Goal: Task Accomplishment & Management: Manage account settings

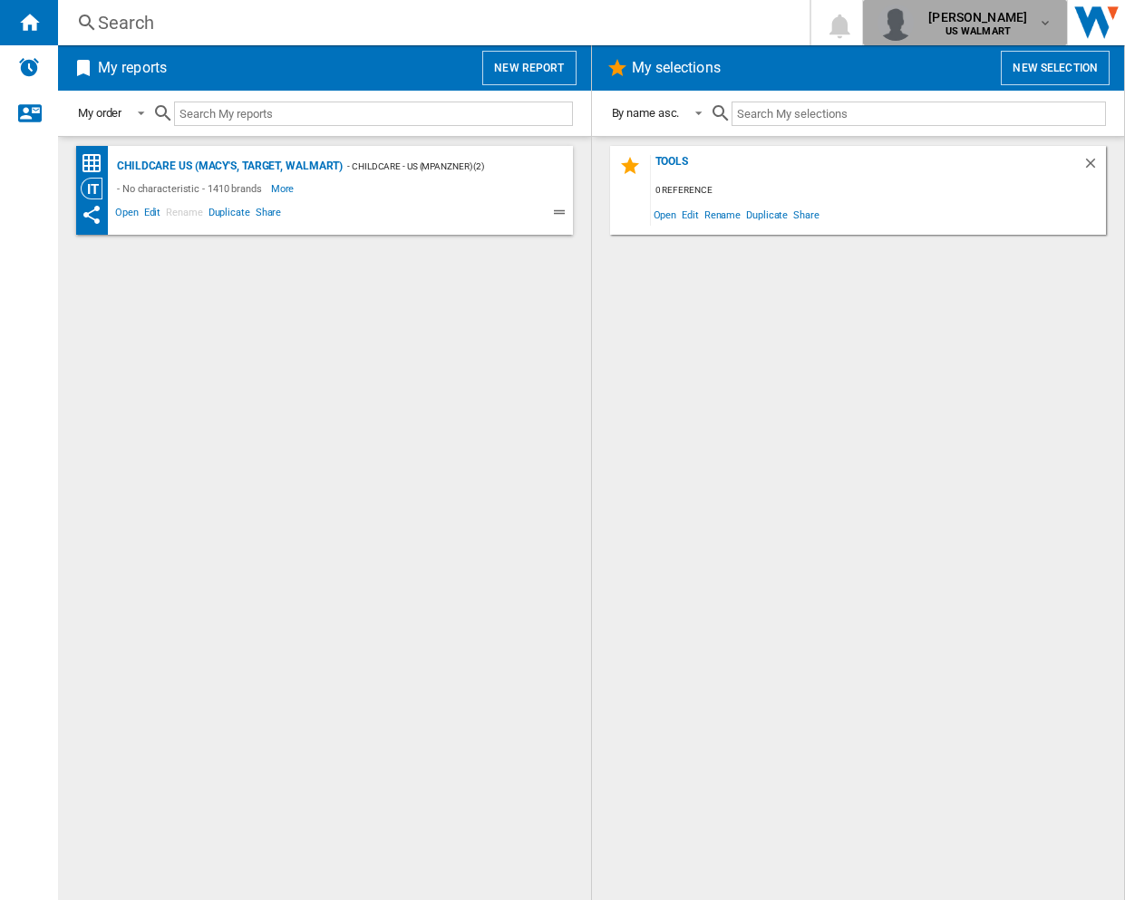
click at [994, 12] on span "[PERSON_NAME]" at bounding box center [978, 17] width 99 height 18
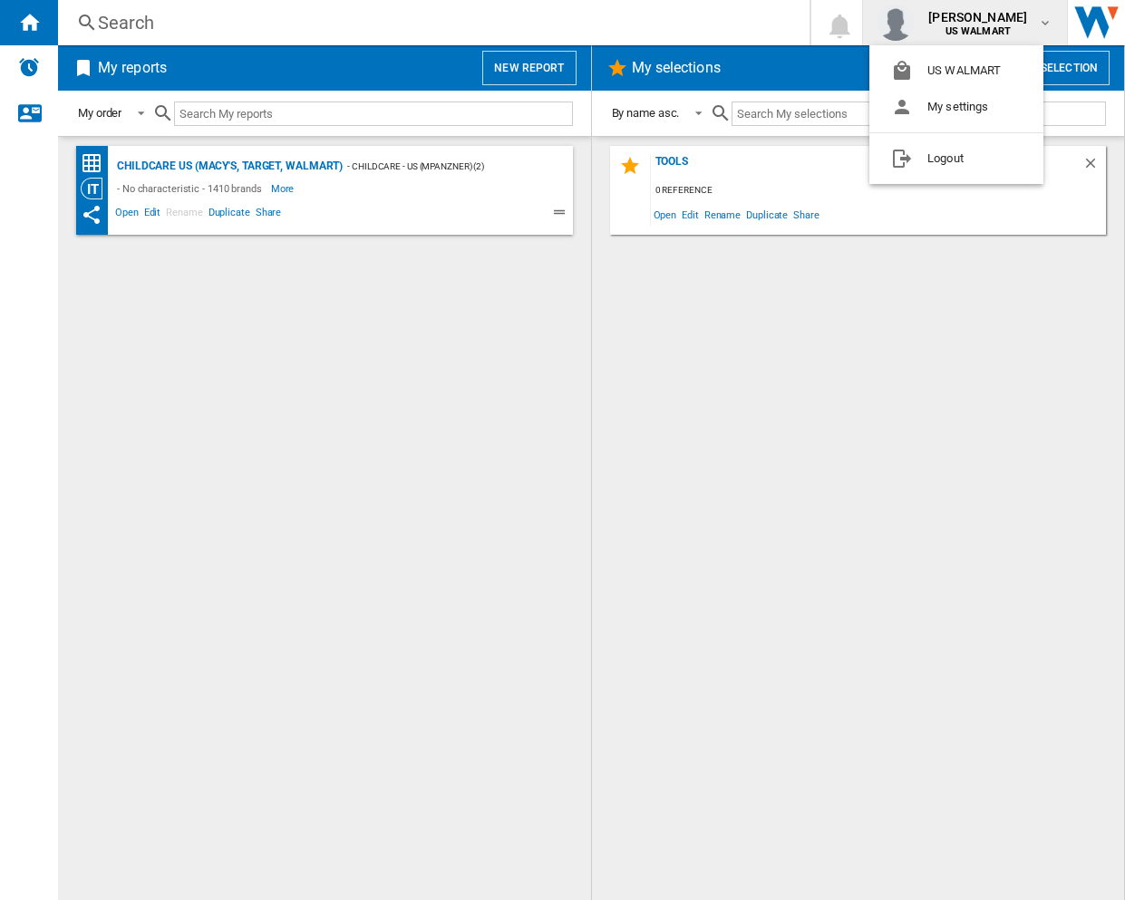
click at [992, 14] on md-backdrop at bounding box center [562, 450] width 1125 height 900
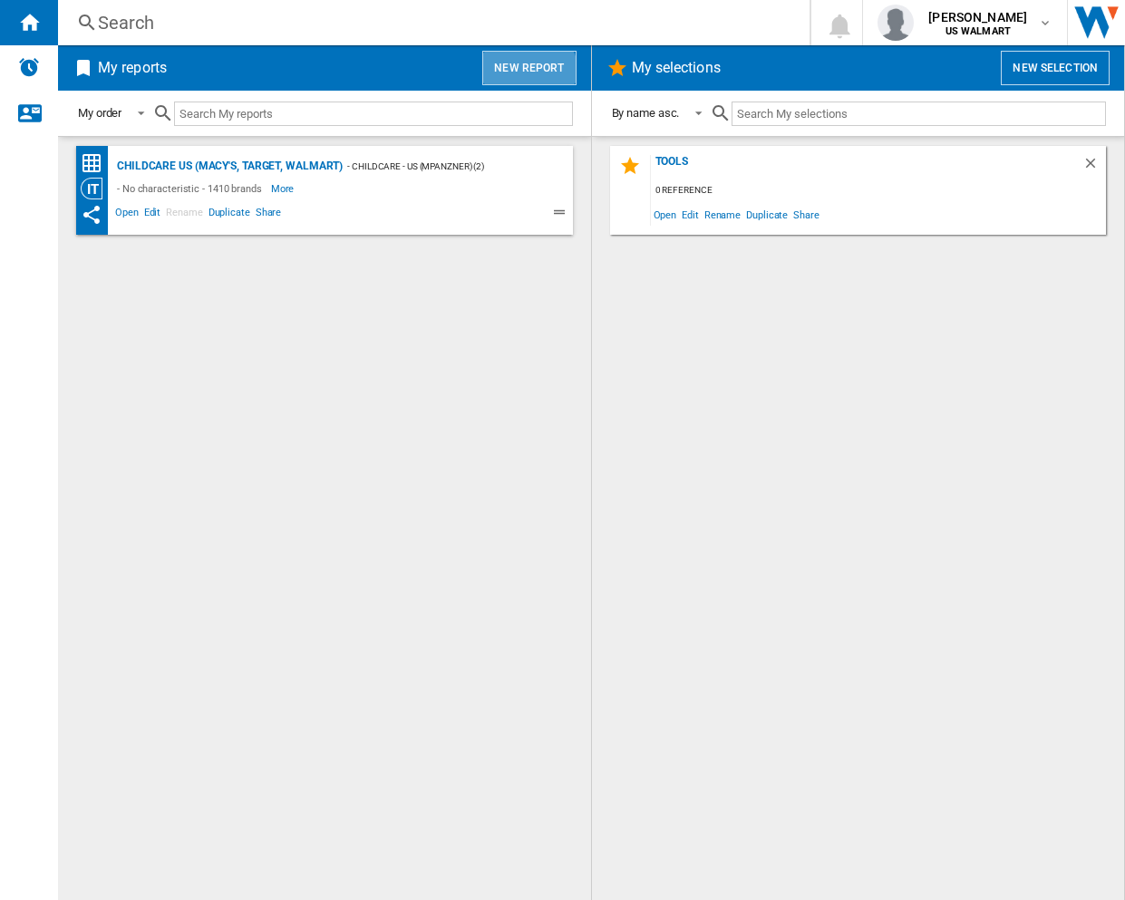
click at [529, 75] on button "New report" at bounding box center [528, 68] width 93 height 34
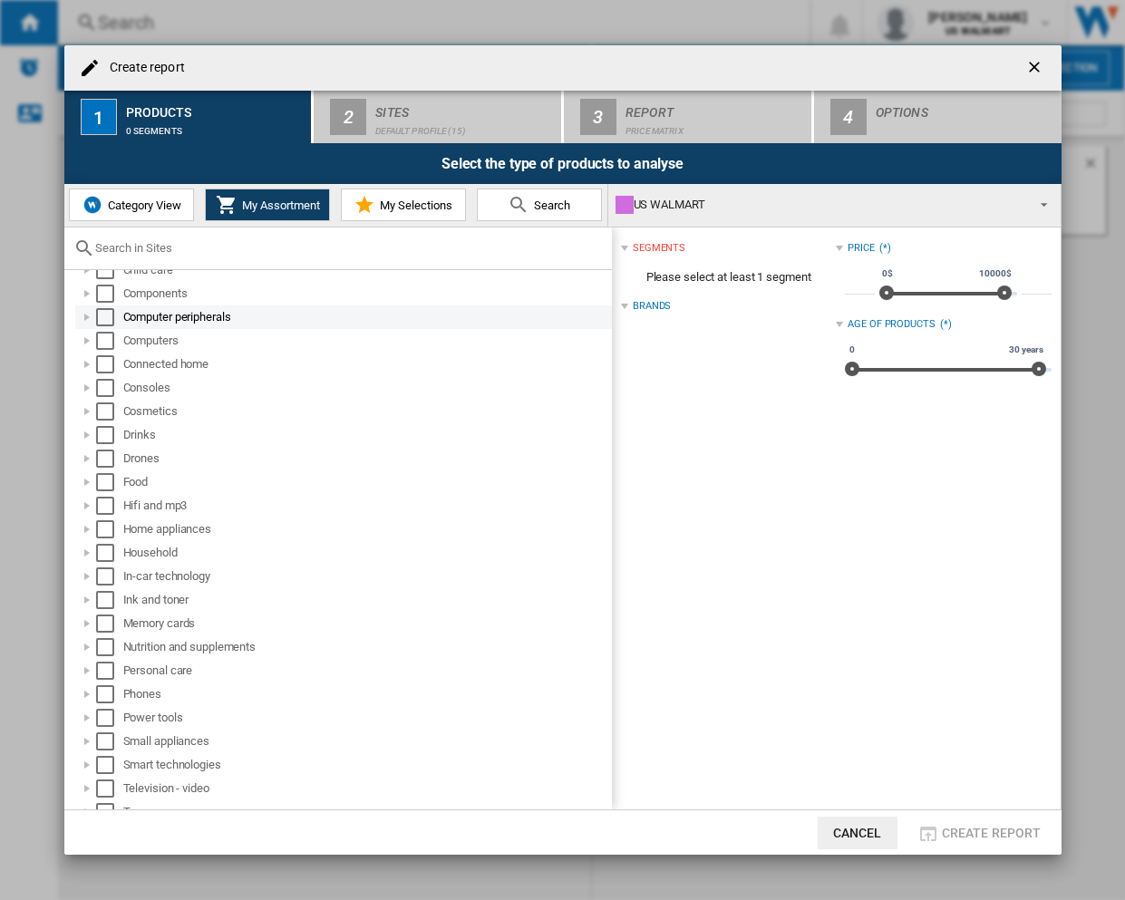
scroll to position [223, 0]
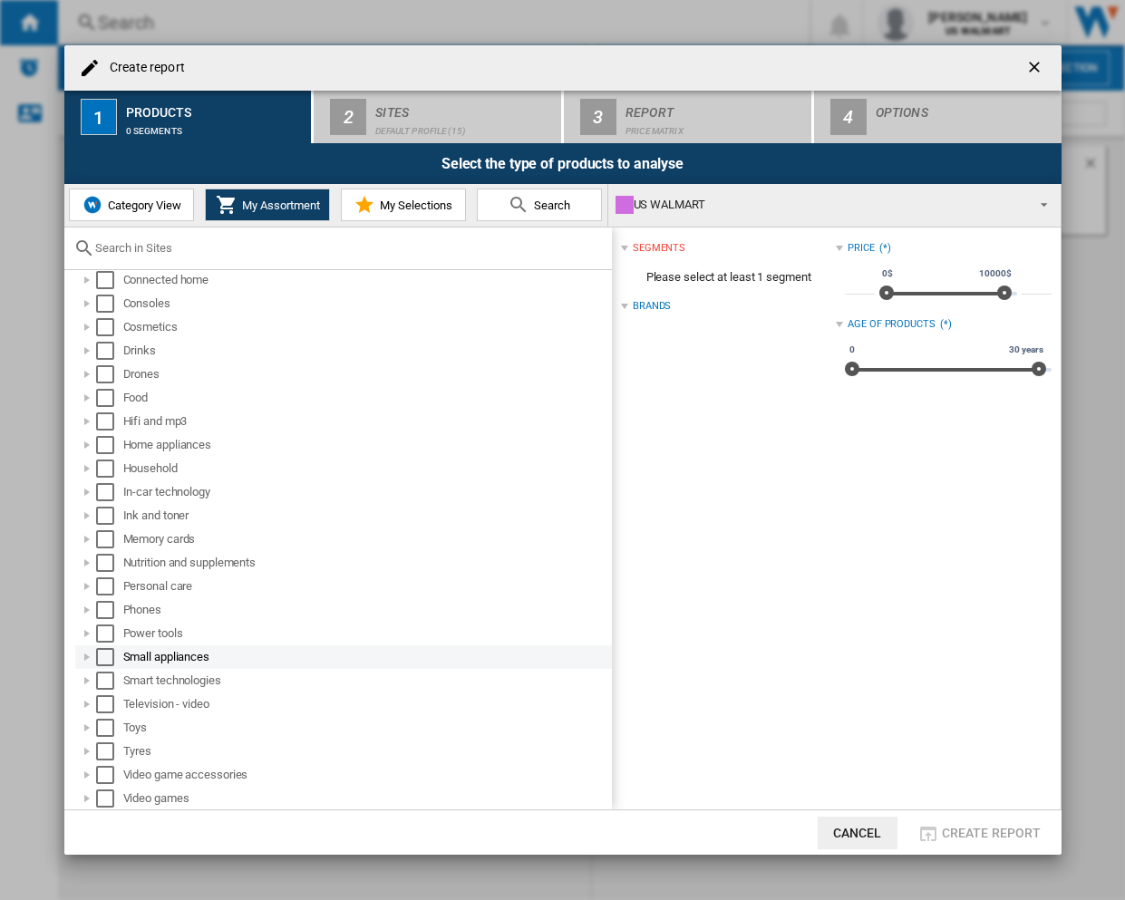
click at [89, 661] on div at bounding box center [87, 657] width 18 height 18
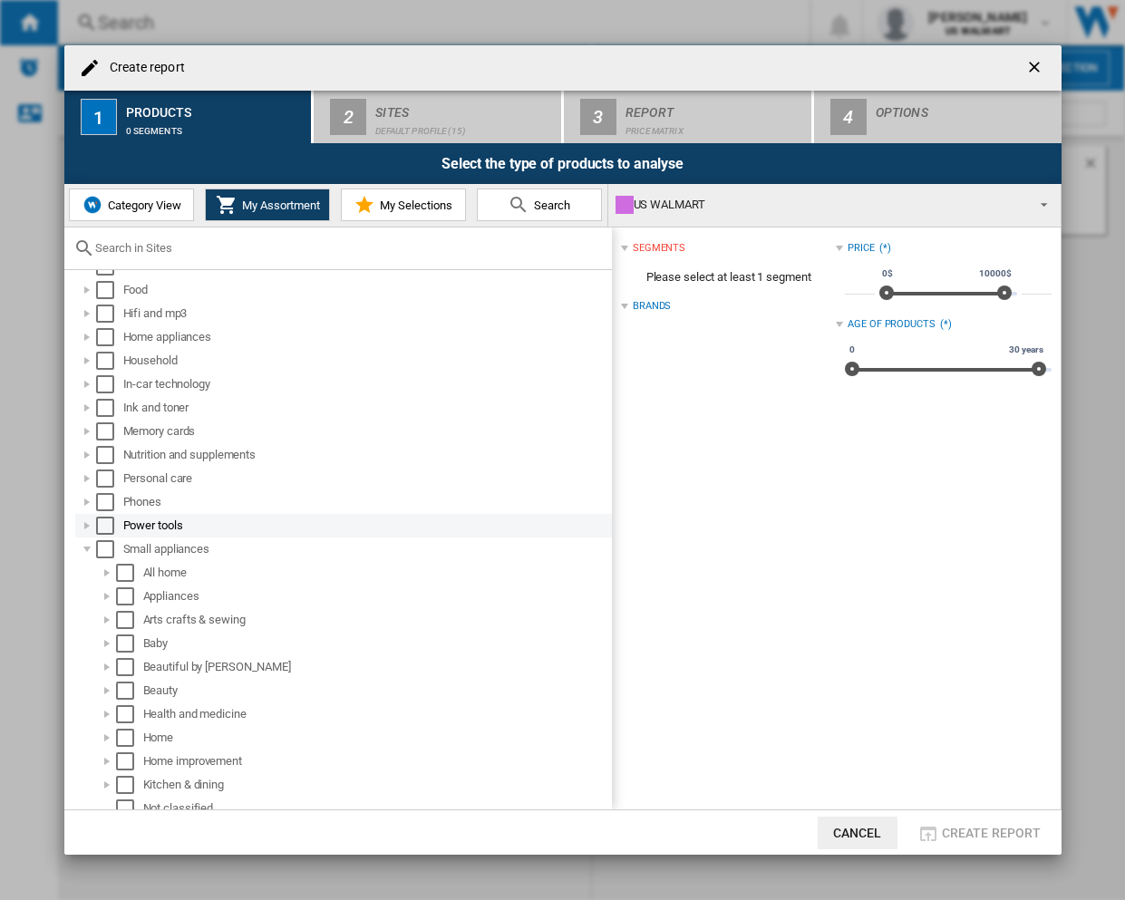
scroll to position [431, 0]
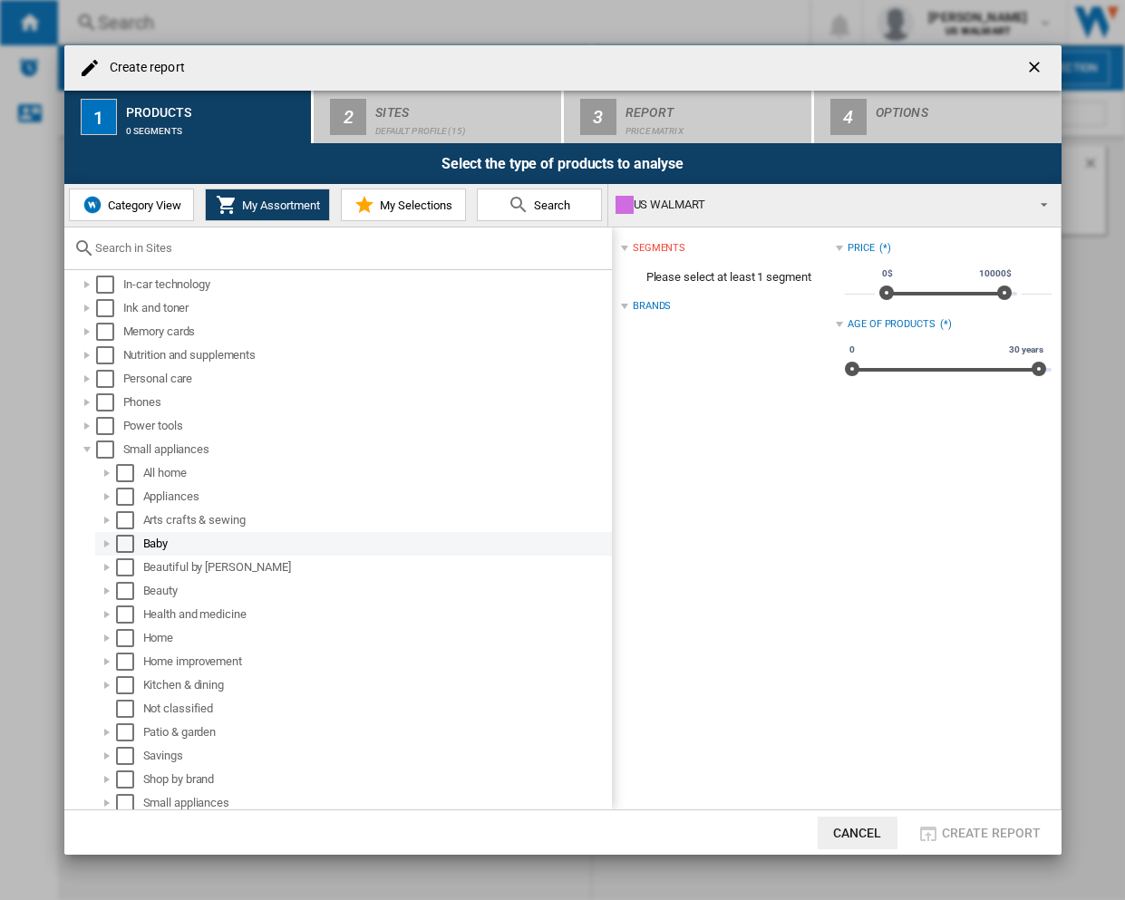
click at [109, 550] on div at bounding box center [107, 544] width 18 height 18
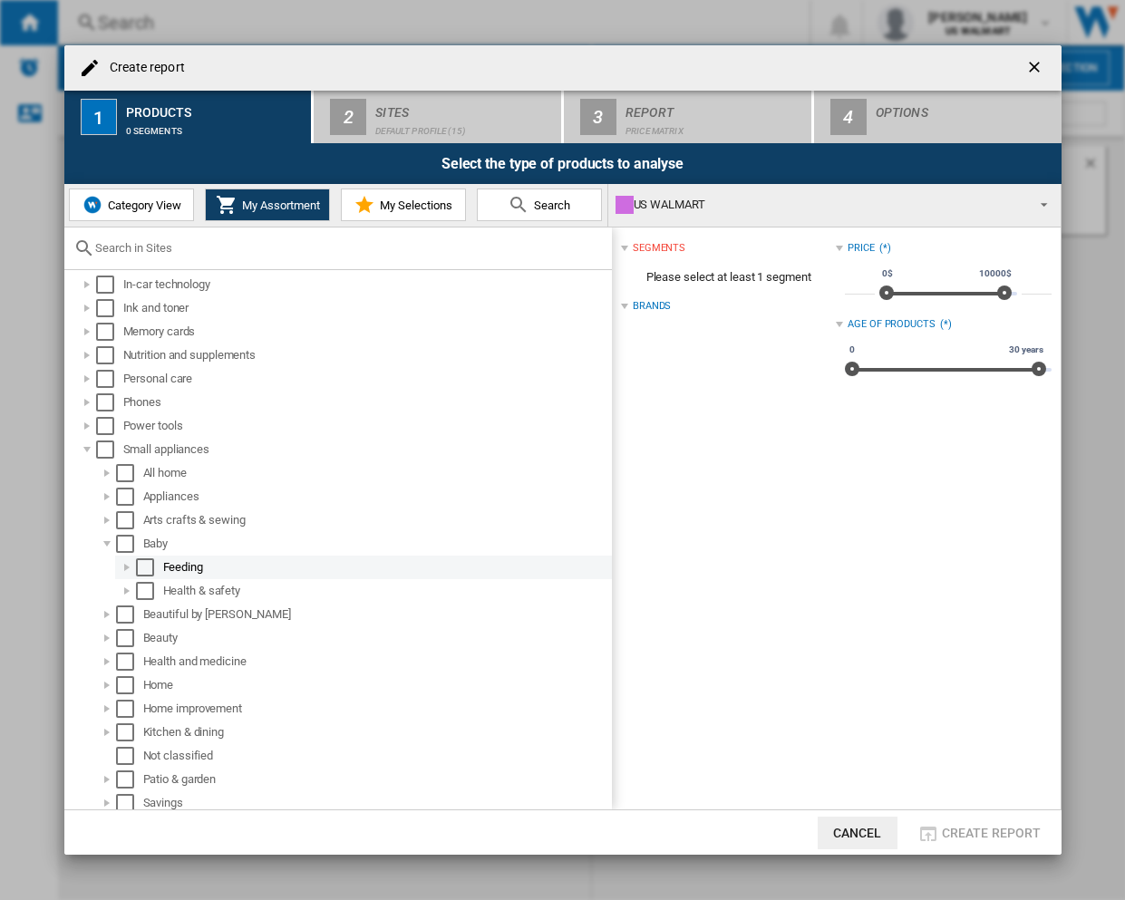
click at [126, 569] on div at bounding box center [127, 568] width 18 height 18
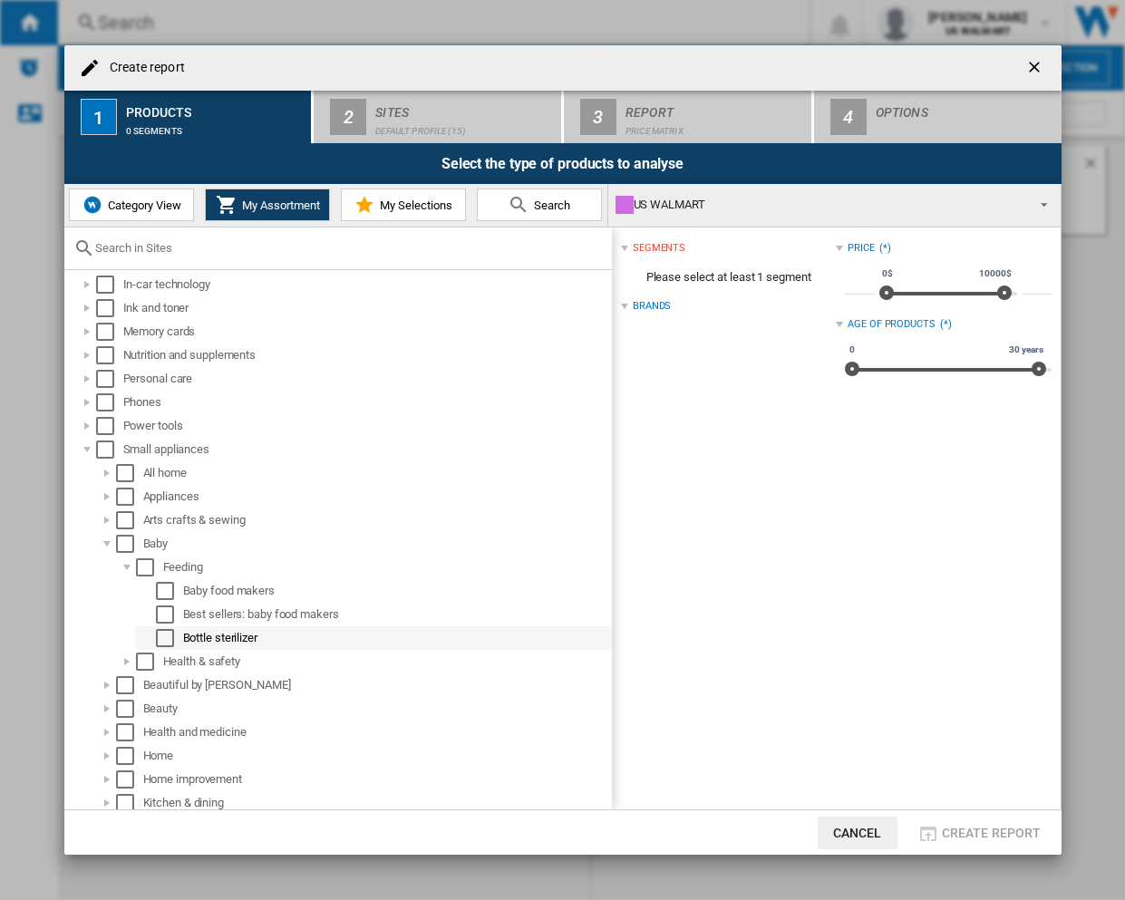
click at [168, 632] on div "Select" at bounding box center [165, 638] width 18 height 18
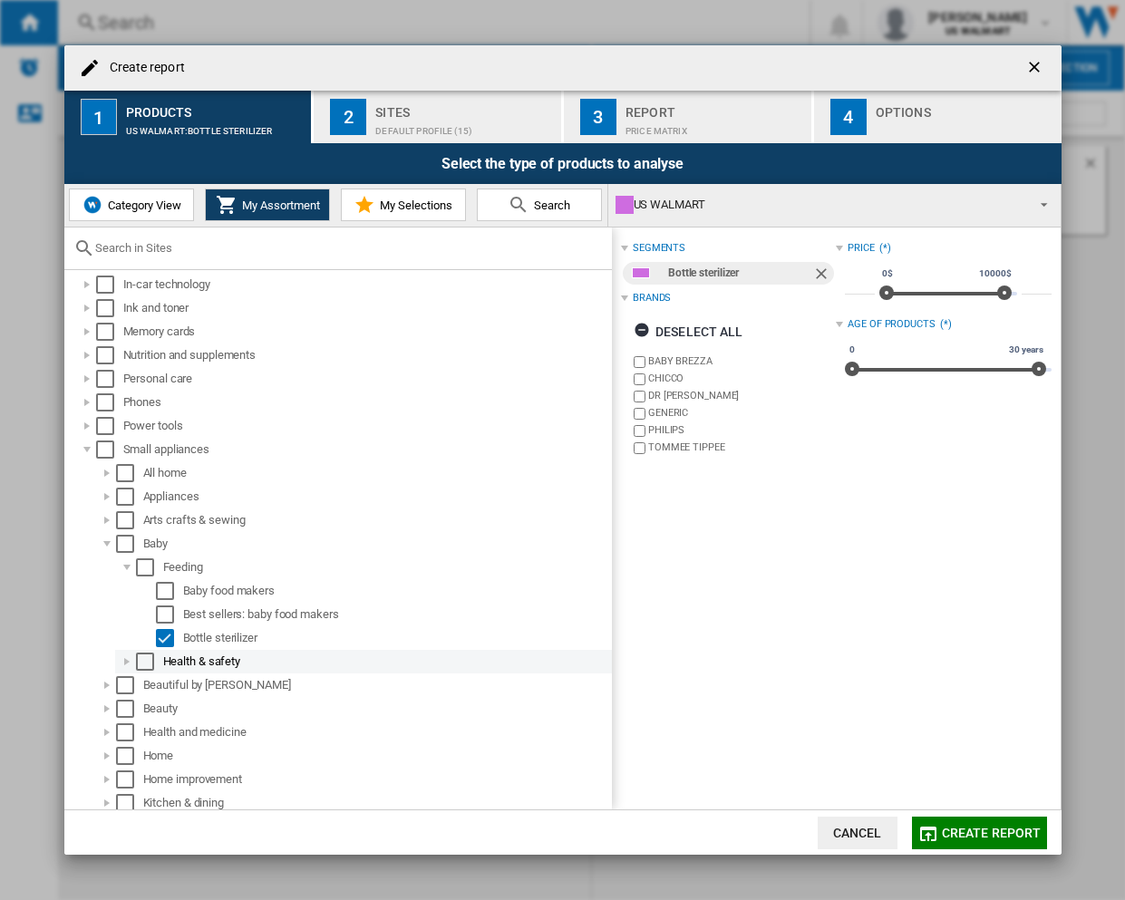
click at [127, 661] on div at bounding box center [127, 662] width 18 height 18
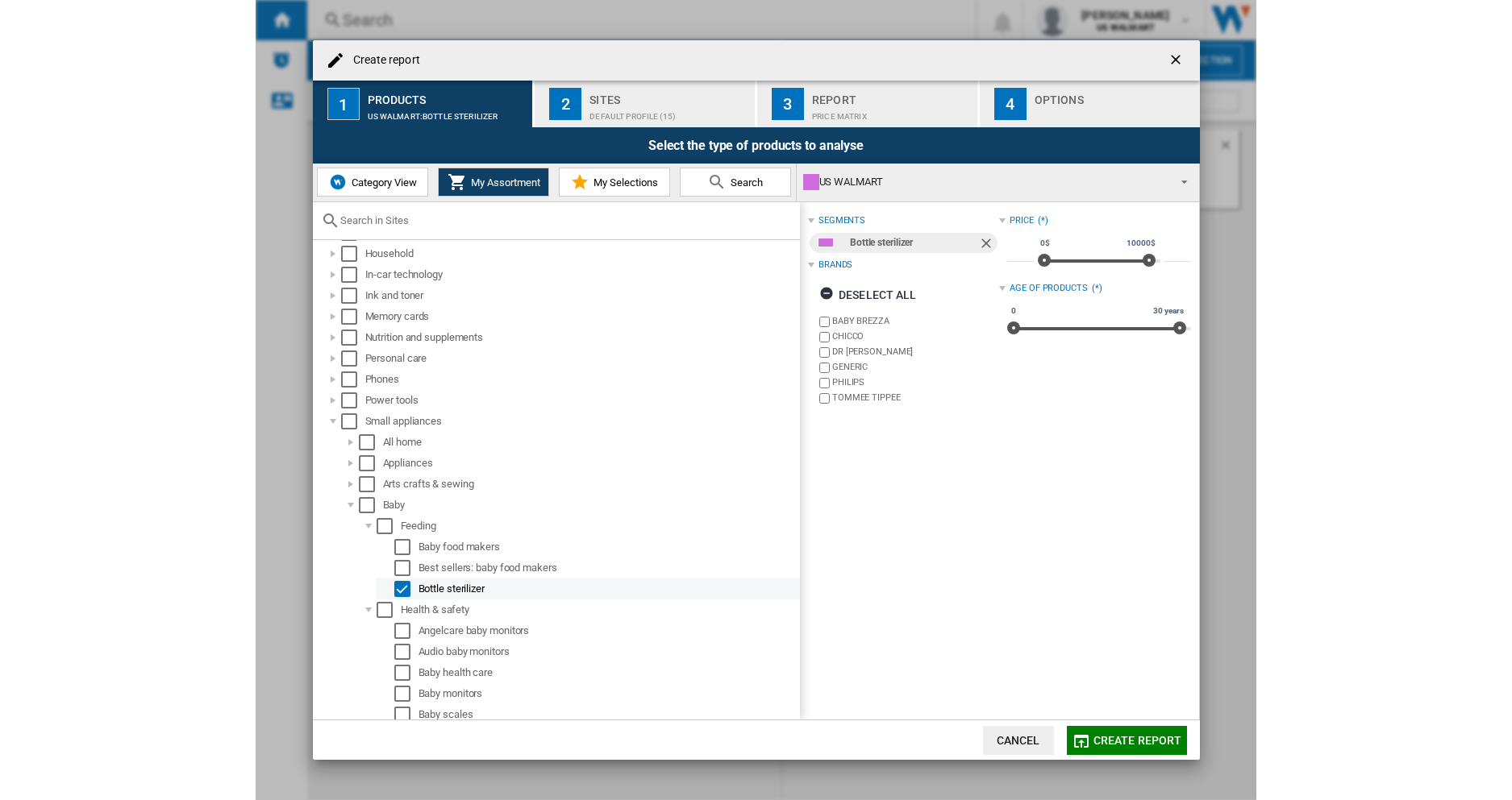
scroll to position [323, 0]
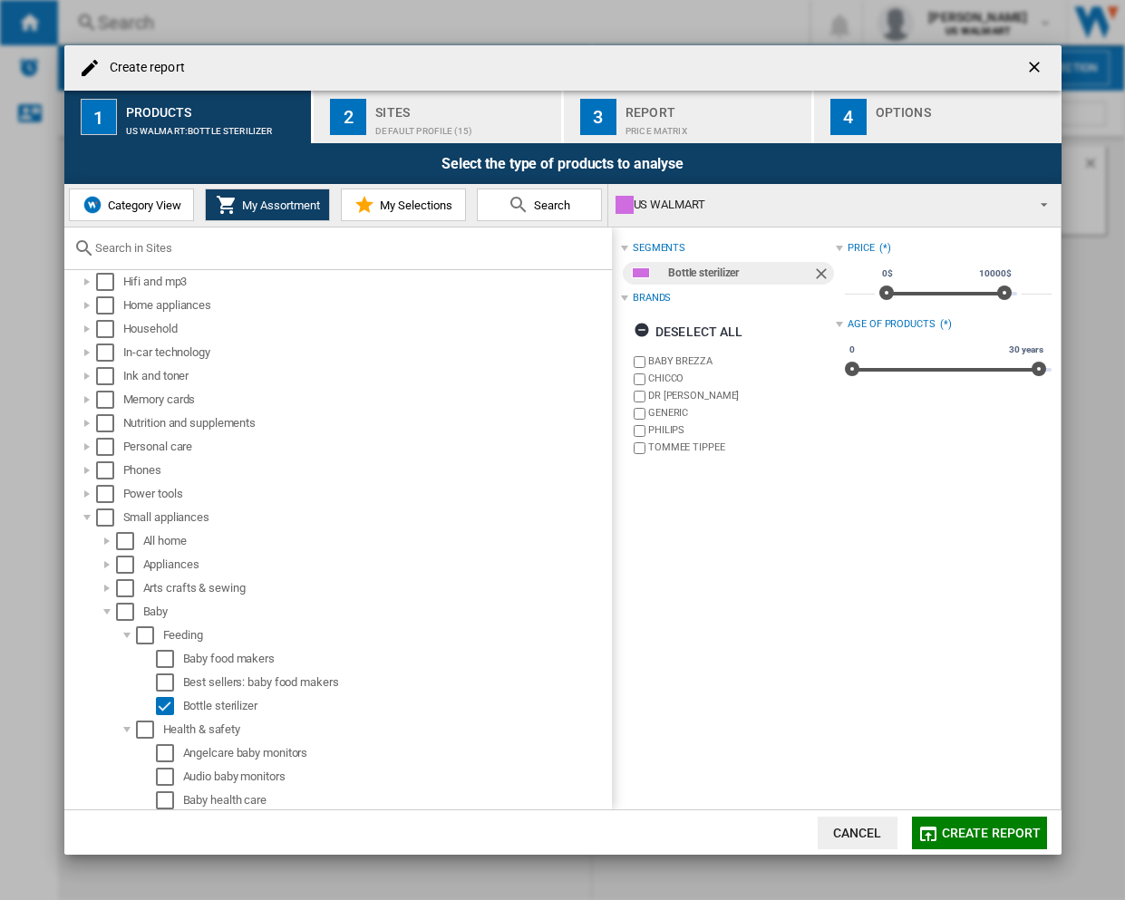
click at [974, 837] on span "Create report" at bounding box center [992, 833] width 100 height 15
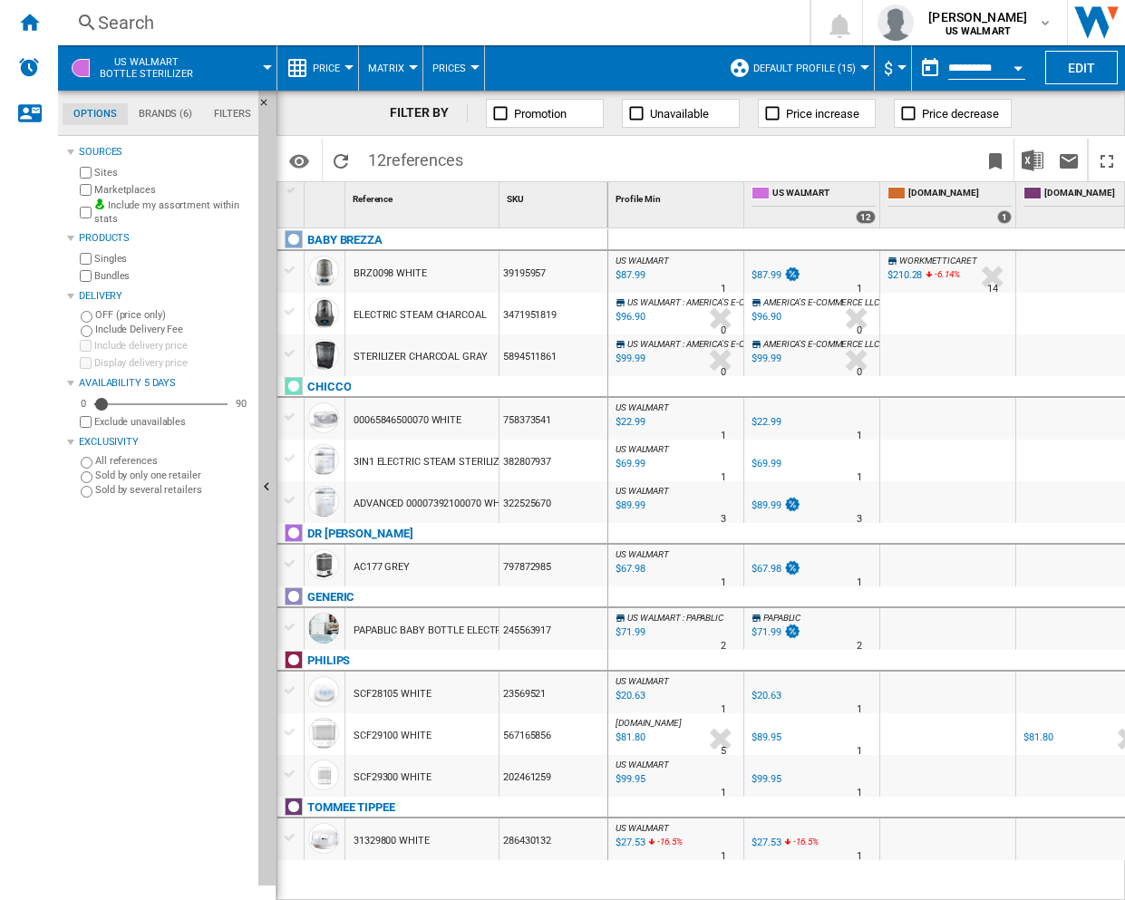
click at [342, 64] on button "Price" at bounding box center [331, 67] width 36 height 45
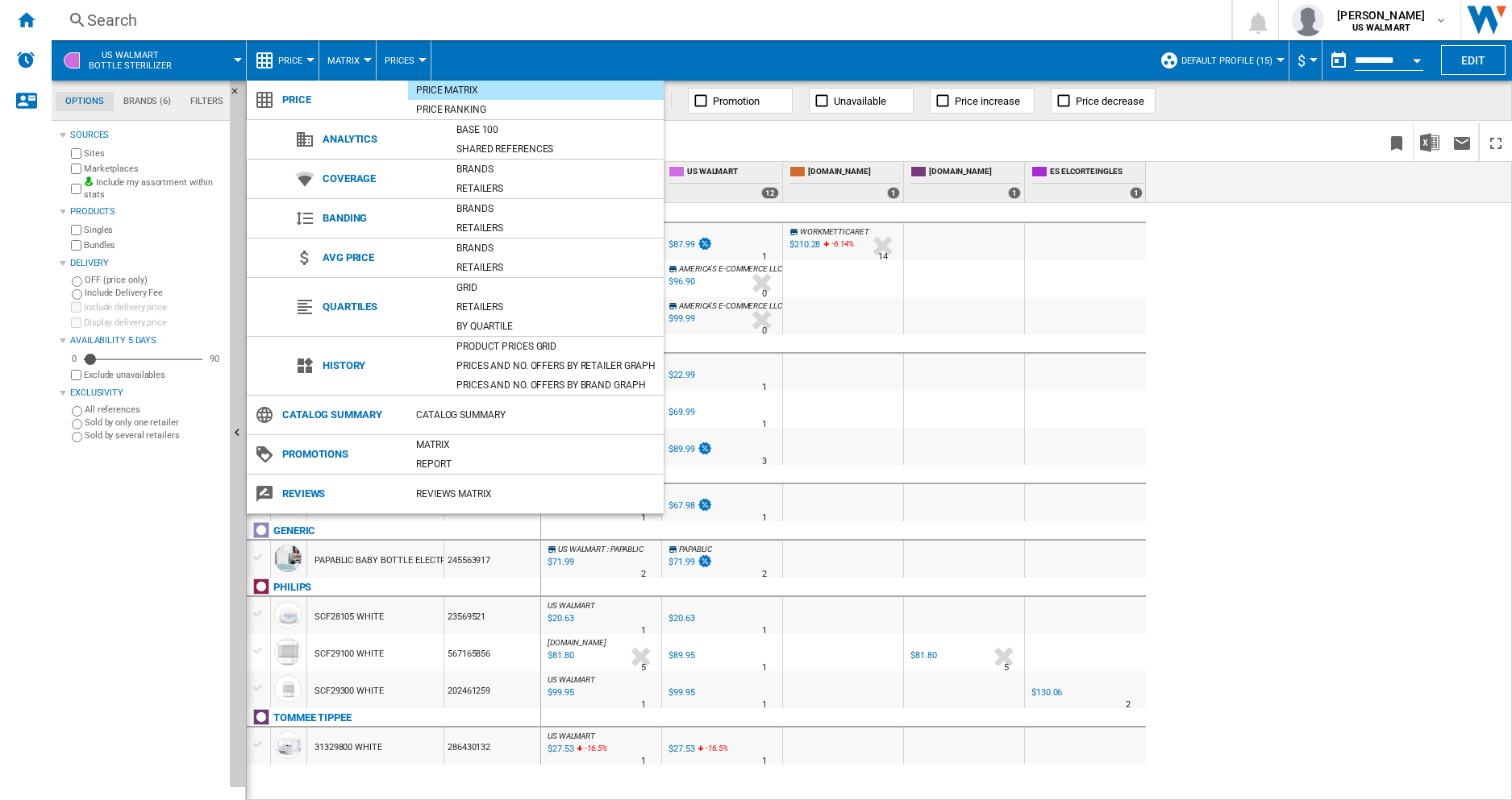
click at [348, 62] on md-backdrop at bounding box center [756, 400] width 1512 height 800
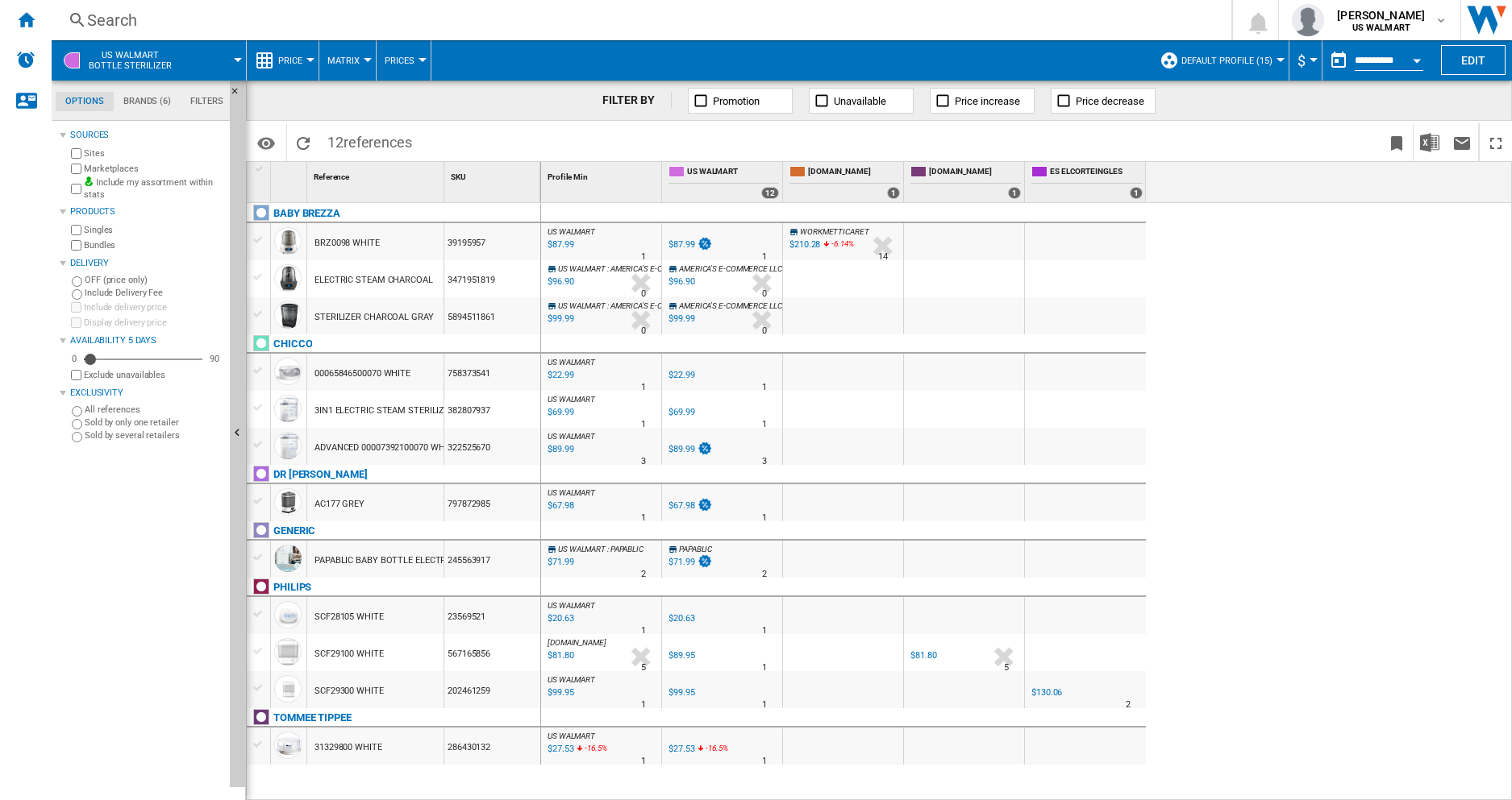
click at [355, 63] on span "Matrix" at bounding box center [343, 61] width 32 height 11
click at [355, 63] on md-backdrop at bounding box center [756, 400] width 1512 height 800
click at [280, 63] on span "Price" at bounding box center [290, 61] width 24 height 11
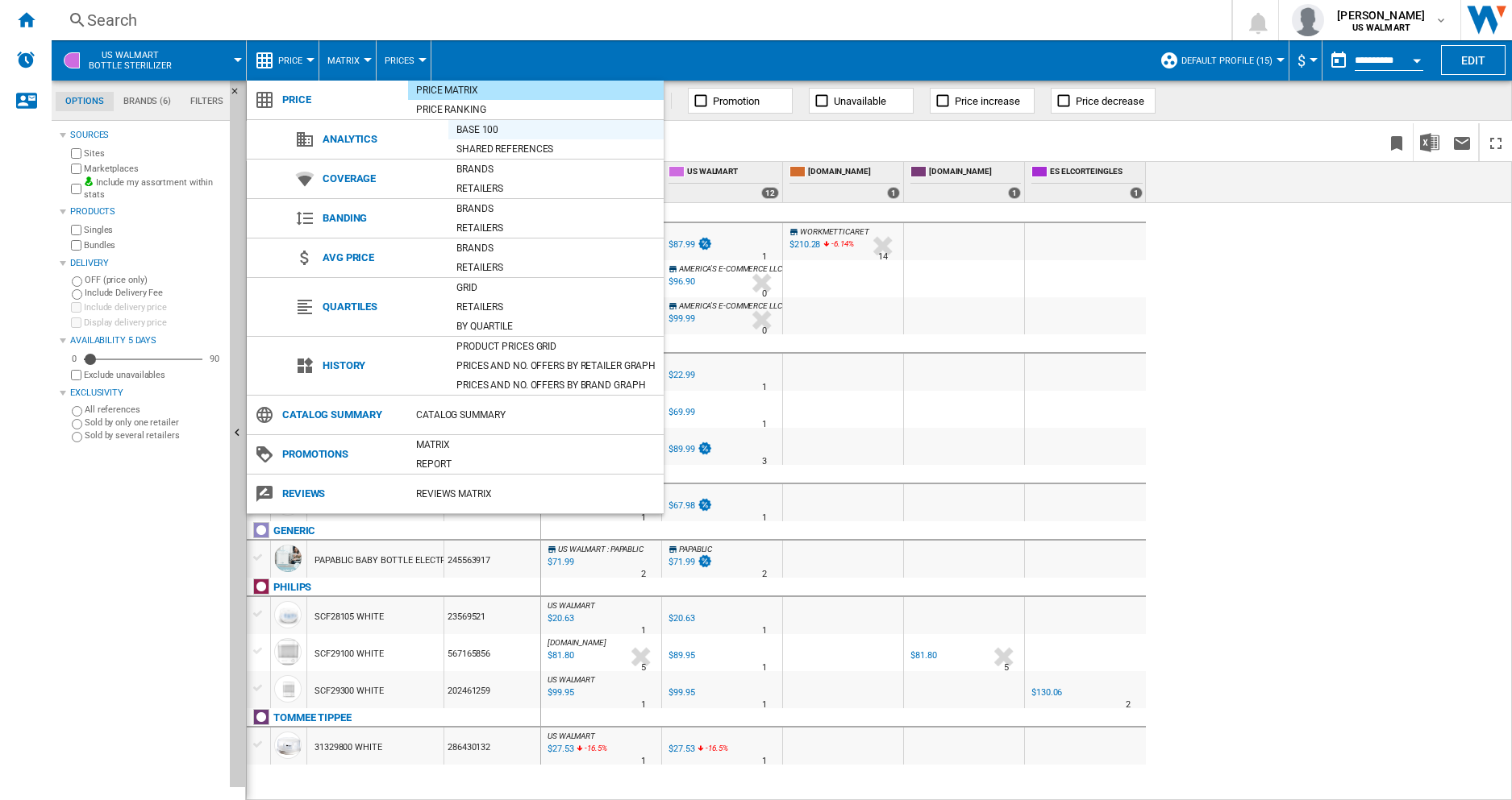
click at [506, 129] on div "Base 100" at bounding box center [556, 130] width 215 height 16
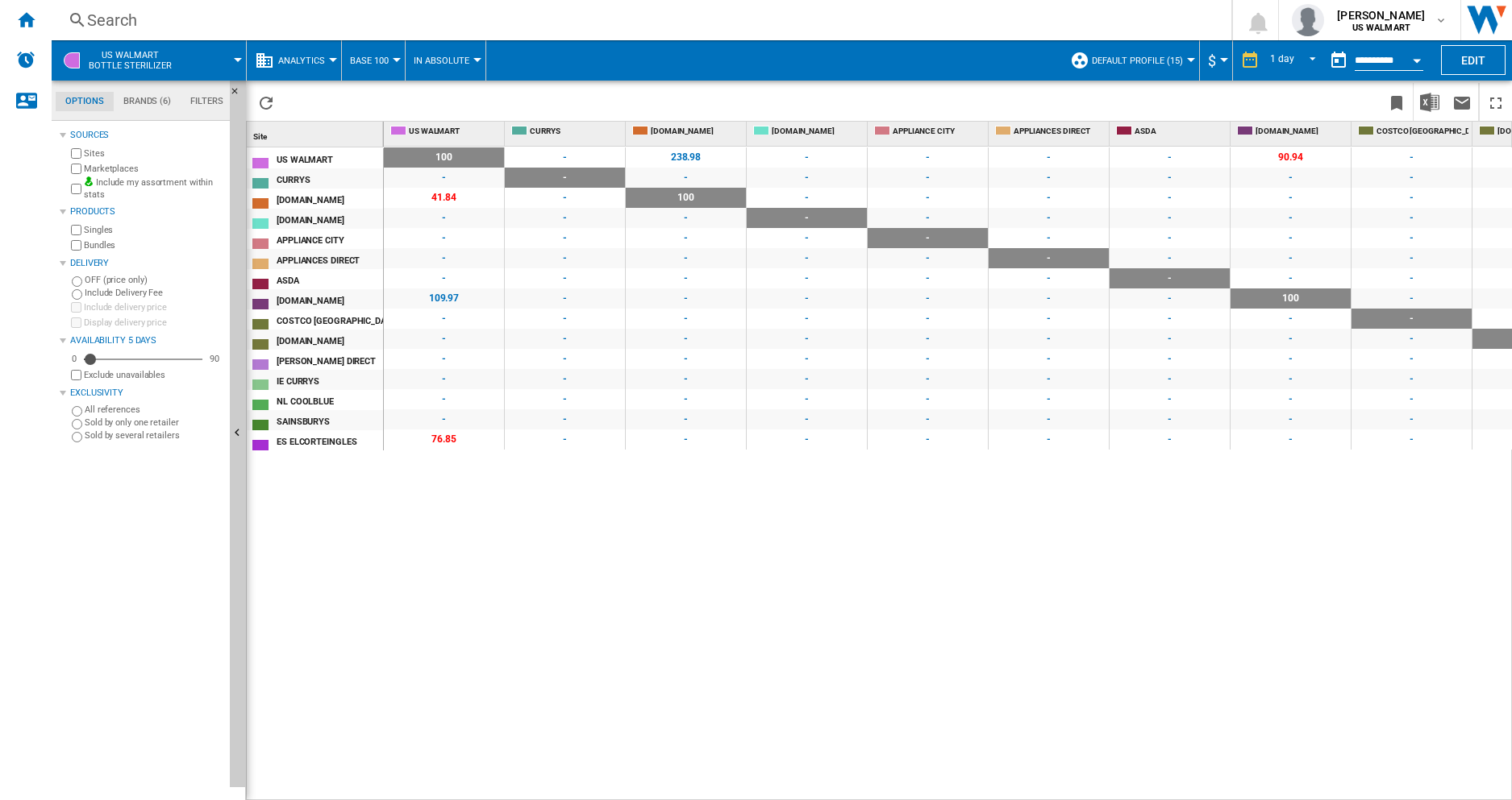
click at [448, 137] on span at bounding box center [446, 137] width 110 height 5
click at [448, 73] on button "In Absolute" at bounding box center [446, 60] width 64 height 40
click at [566, 98] on md-backdrop at bounding box center [756, 400] width 1512 height 800
click at [315, 66] on span "Analytics" at bounding box center [302, 61] width 47 height 11
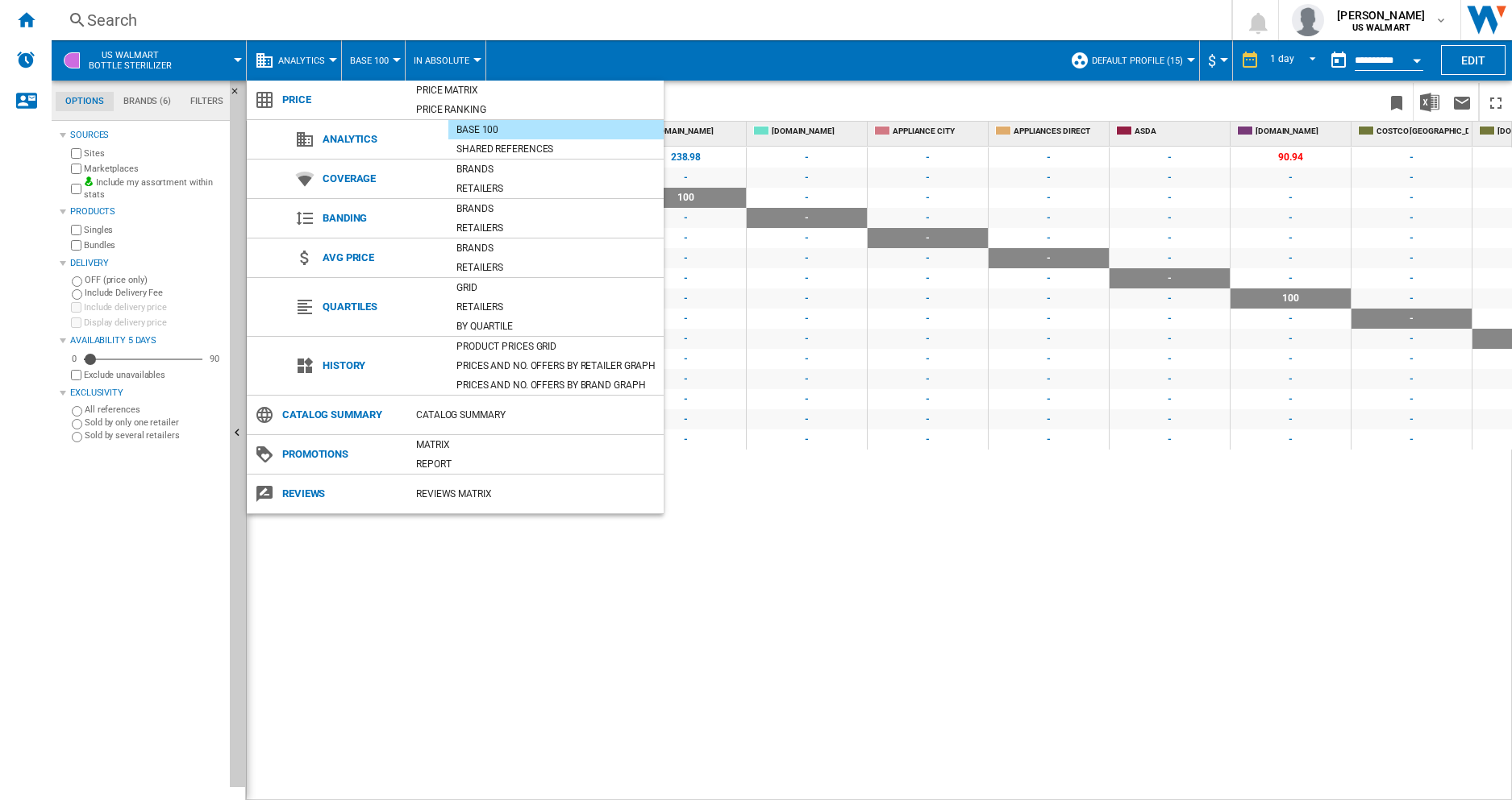
click at [374, 65] on md-backdrop at bounding box center [756, 400] width 1512 height 800
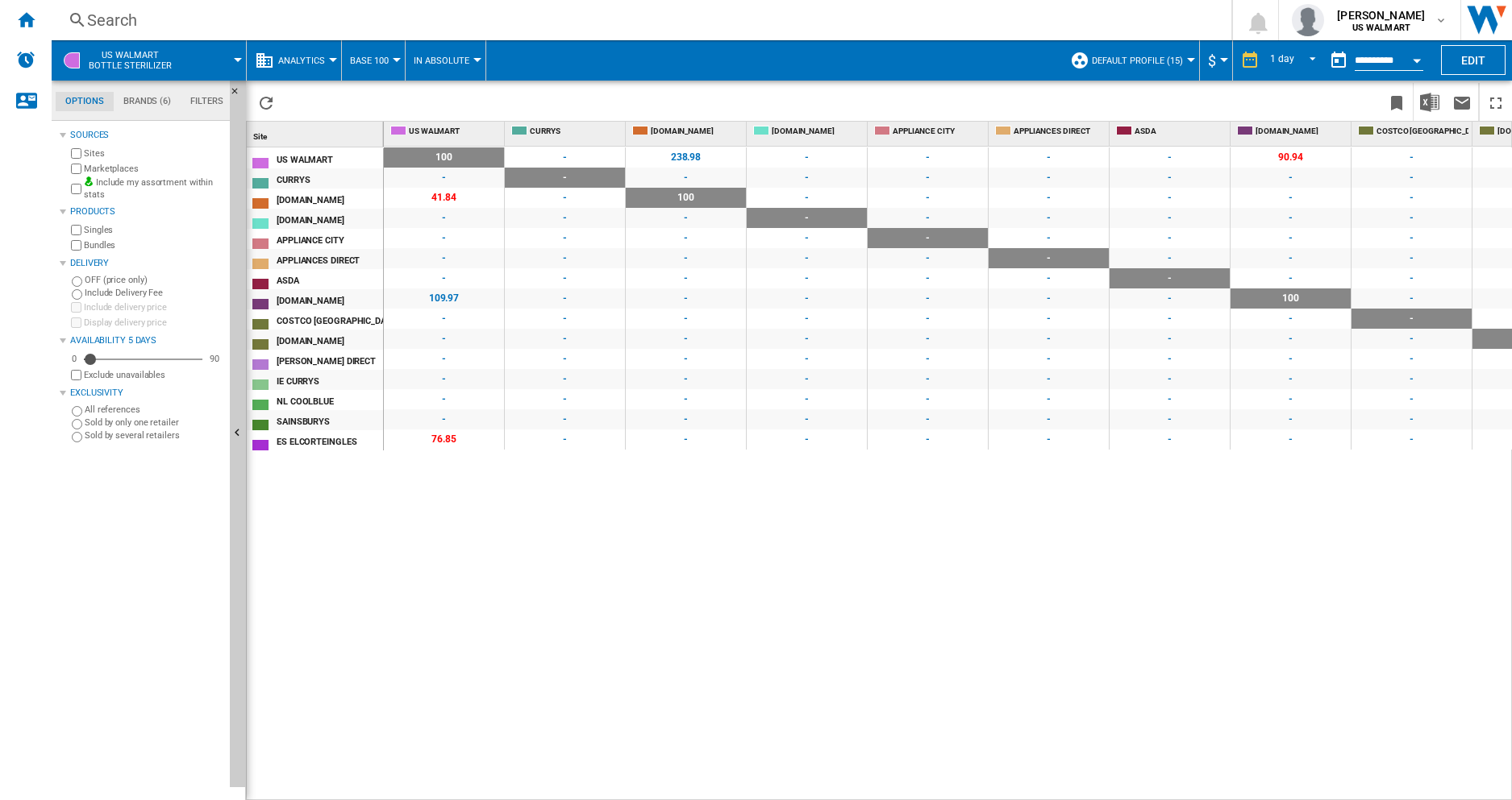
click at [364, 71] on button "Base 100" at bounding box center [374, 60] width 47 height 40
drag, startPoint x: 364, startPoint y: 71, endPoint x: 327, endPoint y: 71, distance: 37.0
click at [365, 71] on md-backdrop at bounding box center [756, 400] width 1512 height 800
click at [293, 71] on button "Analytics" at bounding box center [306, 60] width 55 height 40
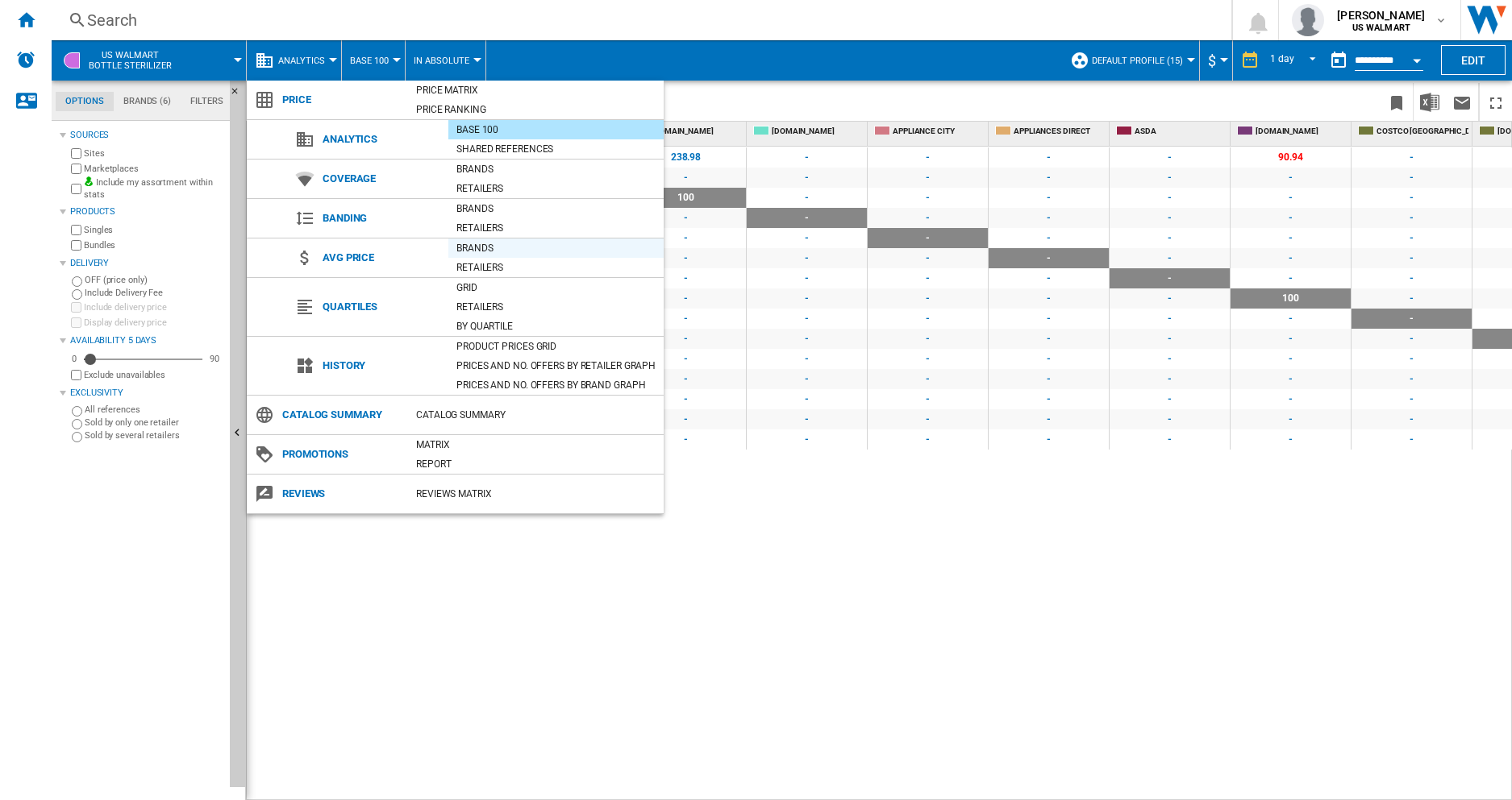
click at [559, 246] on div "Brands" at bounding box center [556, 248] width 215 height 16
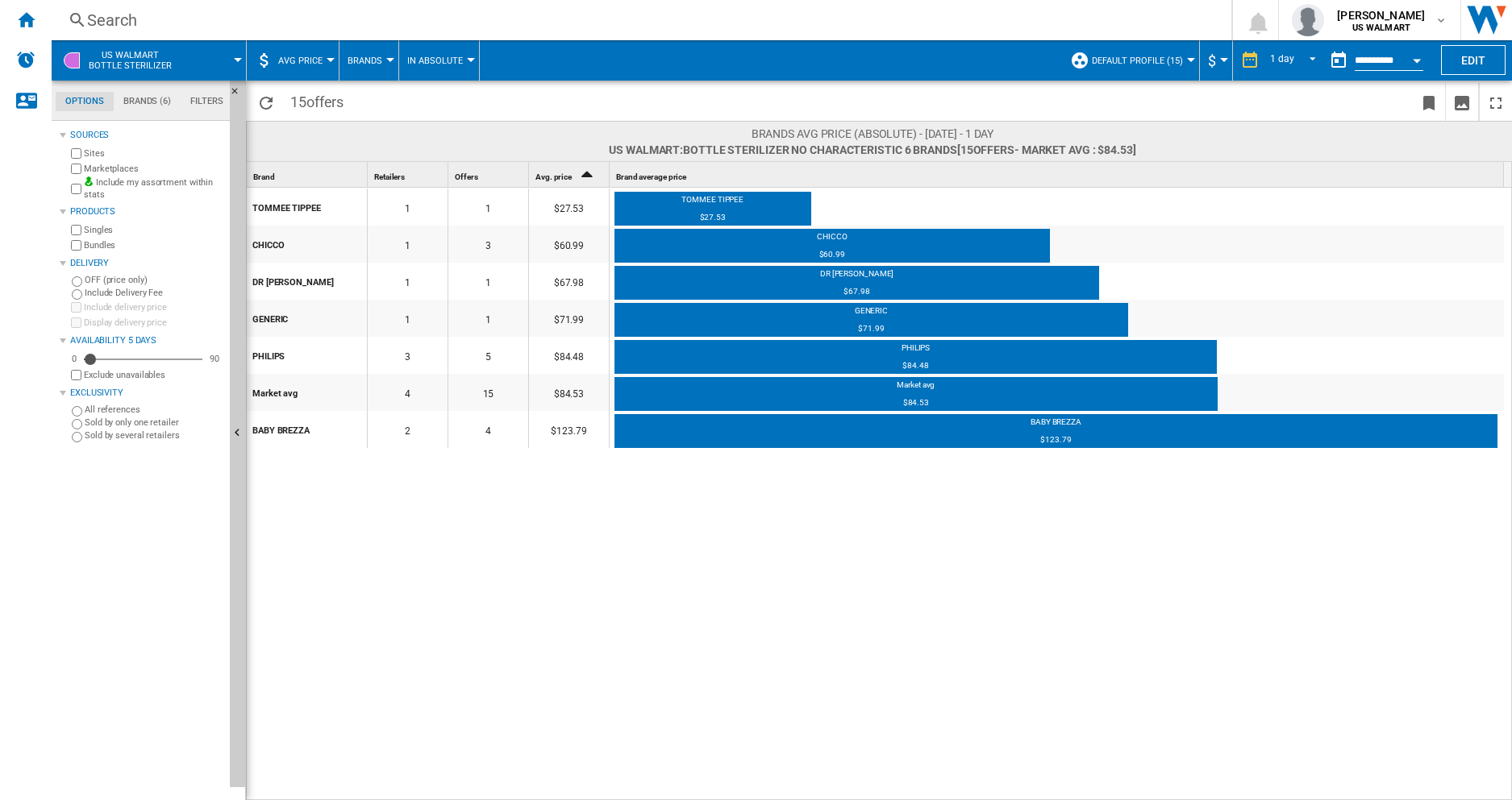
click at [304, 61] on span "AVG Price" at bounding box center [301, 61] width 44 height 11
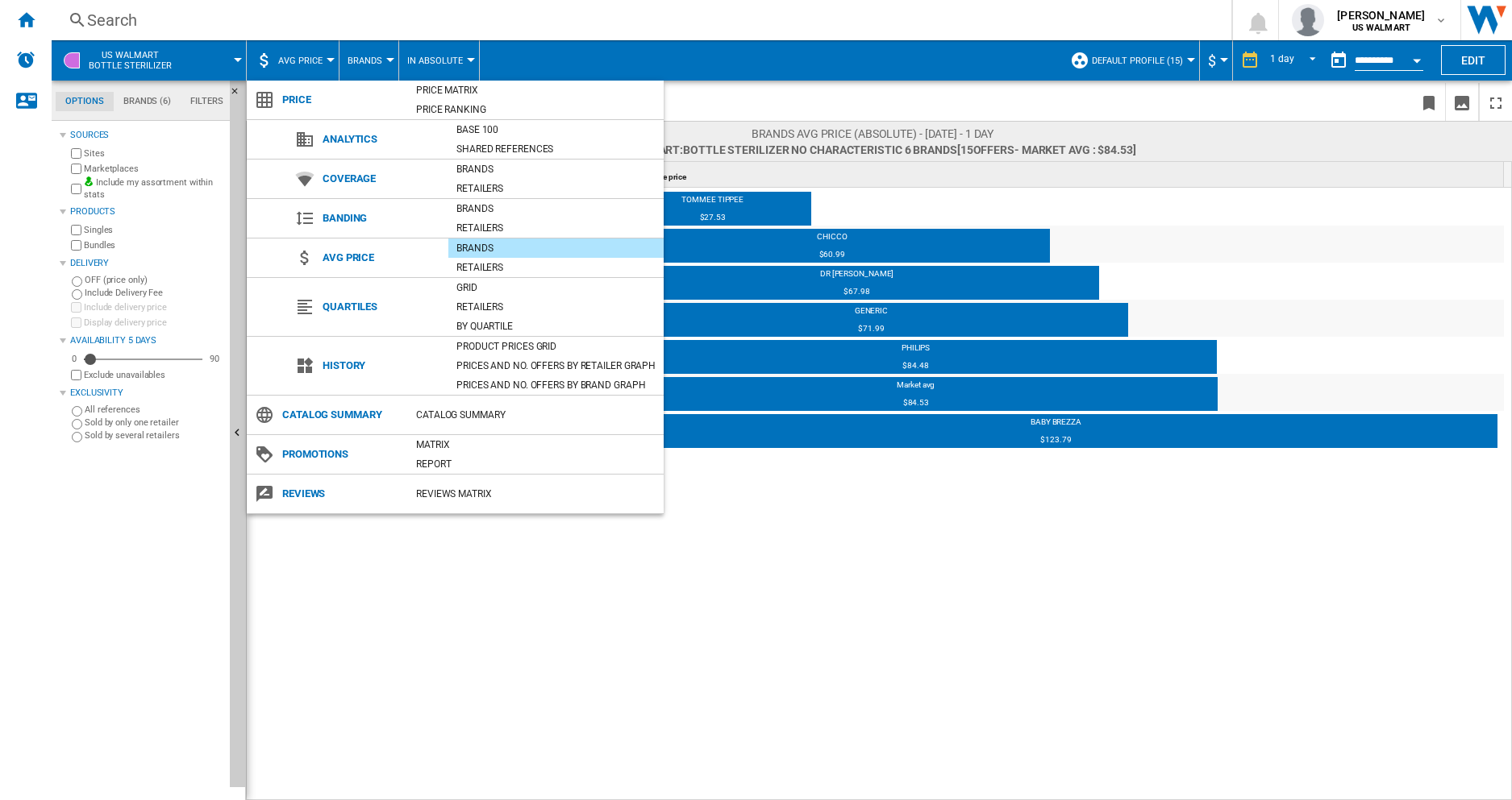
click at [385, 68] on md-backdrop at bounding box center [756, 400] width 1512 height 800
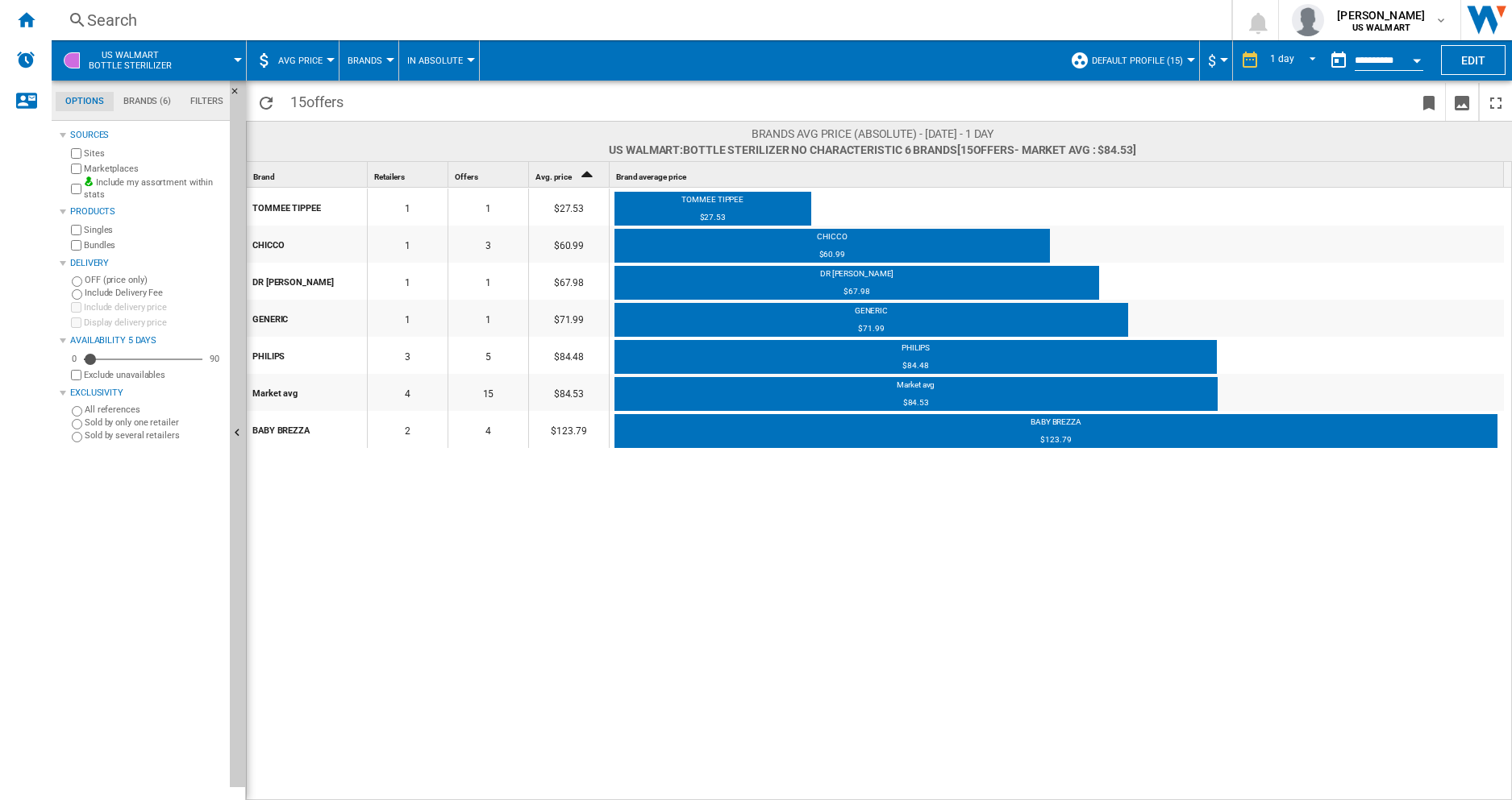
click at [438, 68] on button "In Absolute" at bounding box center [439, 60] width 64 height 40
click at [432, 140] on span "In Relative" at bounding box center [439, 139] width 57 height 14
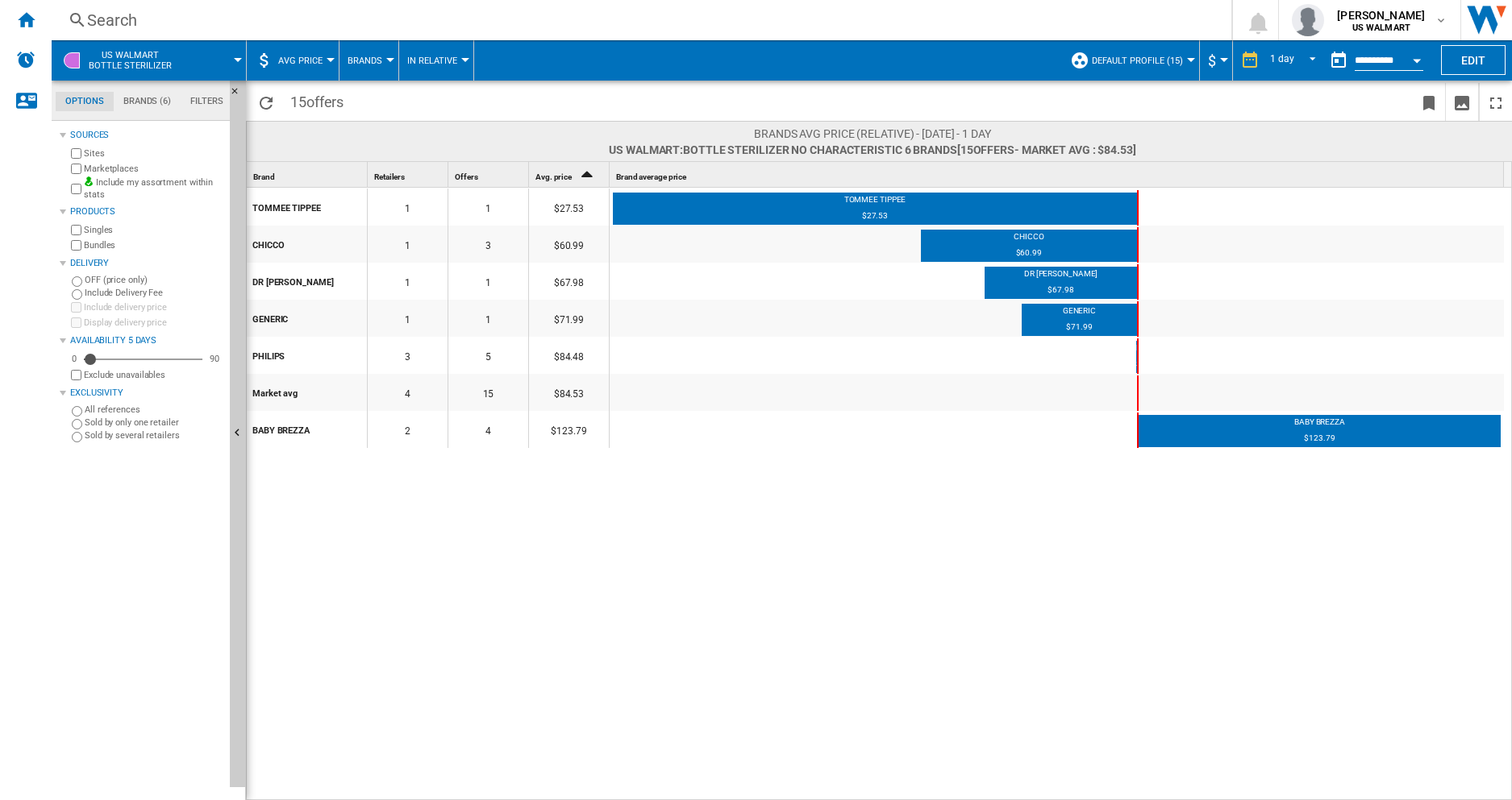
click at [377, 68] on button "Brands" at bounding box center [369, 60] width 43 height 40
click at [374, 57] on md-backdrop at bounding box center [756, 400] width 1512 height 800
click at [1000, 53] on span "REPORTS.WIZARD.STEPS.REPORT.STEPS.REPORT_OPTIONS.PERIOD: 1 day" at bounding box center [1308, 59] width 20 height 14
click at [1000, 79] on div "7 last days" at bounding box center [1292, 85] width 47 height 13
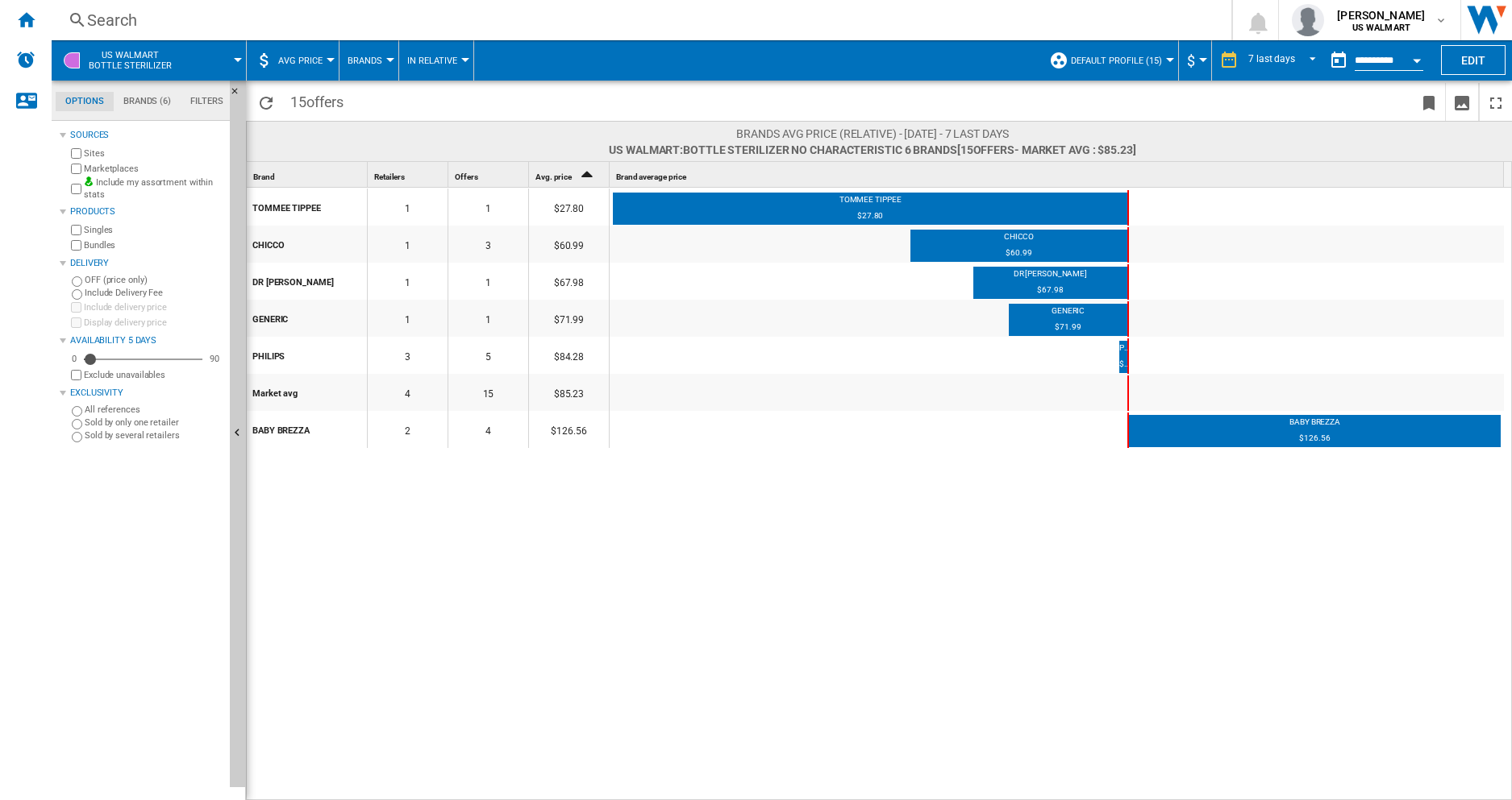
click at [366, 590] on div "TOMMEE TIPPEE 1 1 $27.80 TOMMEE TIPPEE $27.80 CHICCO 1 3 $60.99 CHICCO $60.99 D…" at bounding box center [880, 494] width 1267 height 613
click at [309, 61] on span "AVG Price" at bounding box center [301, 61] width 44 height 11
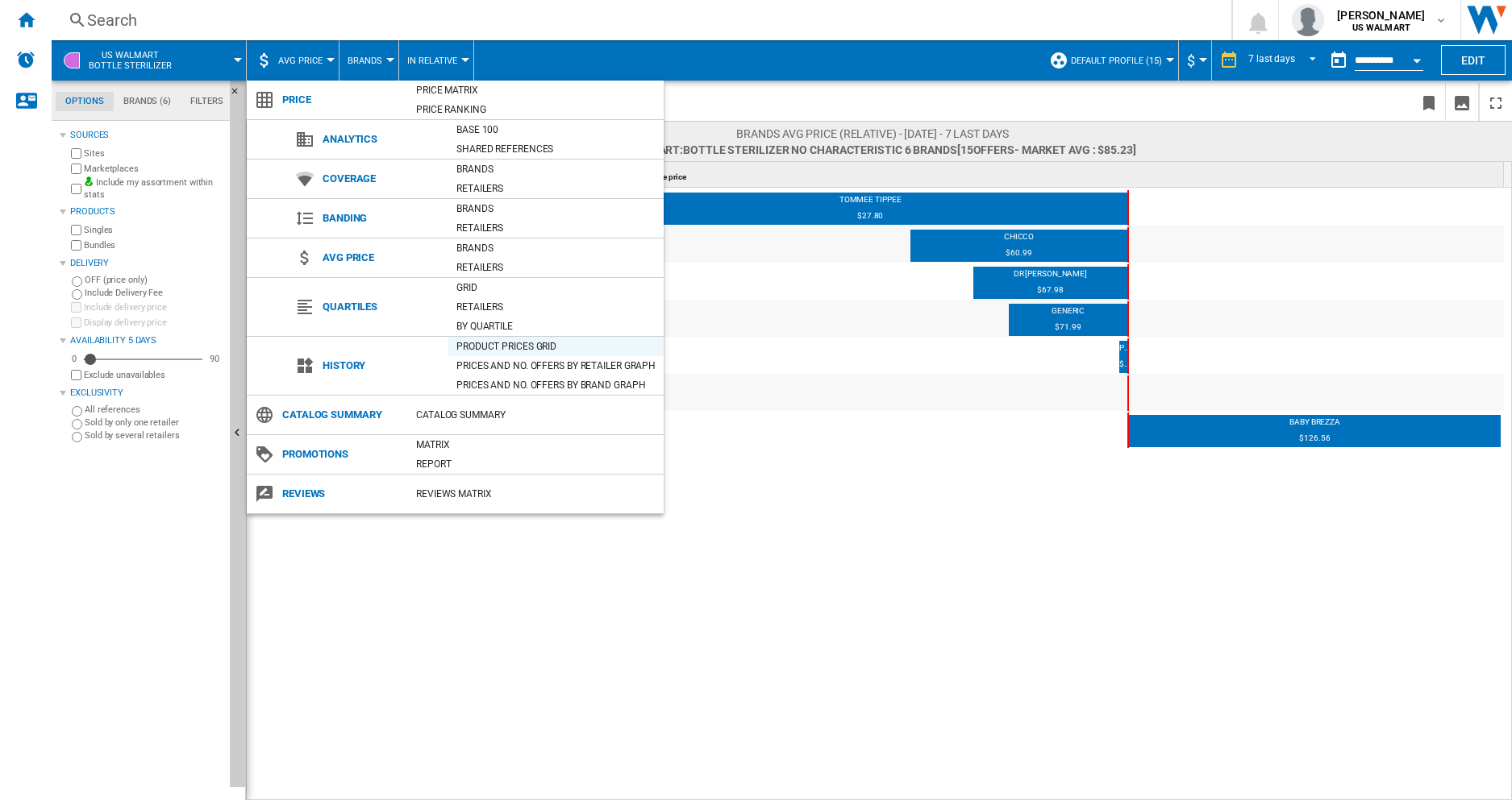
click at [515, 349] on div "Product prices grid" at bounding box center [556, 347] width 215 height 16
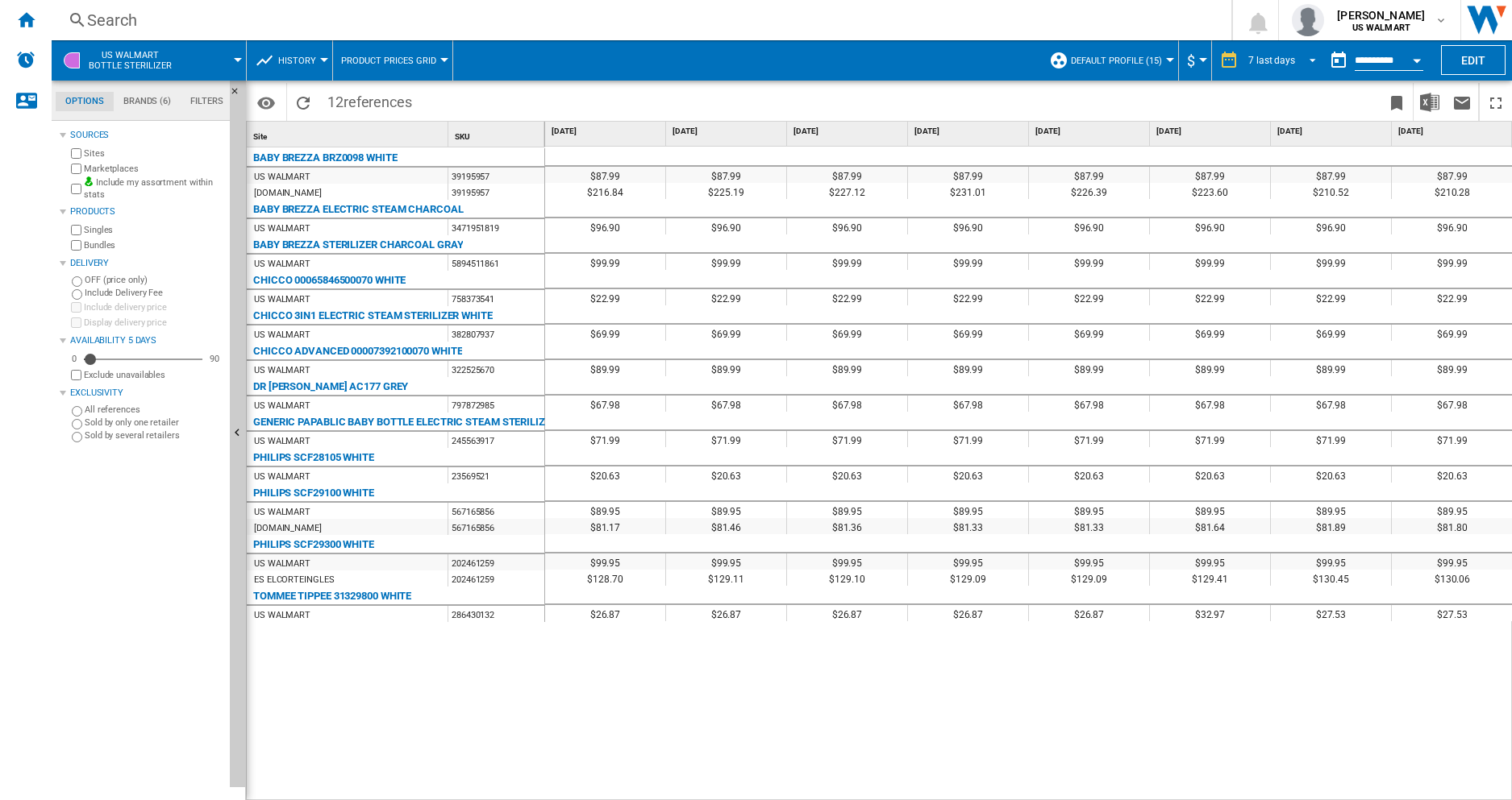
click at [1000, 63] on div "7 last days" at bounding box center [1272, 60] width 47 height 12
click at [1000, 227] on div "6 last months" at bounding box center [1280, 227] width 60 height 13
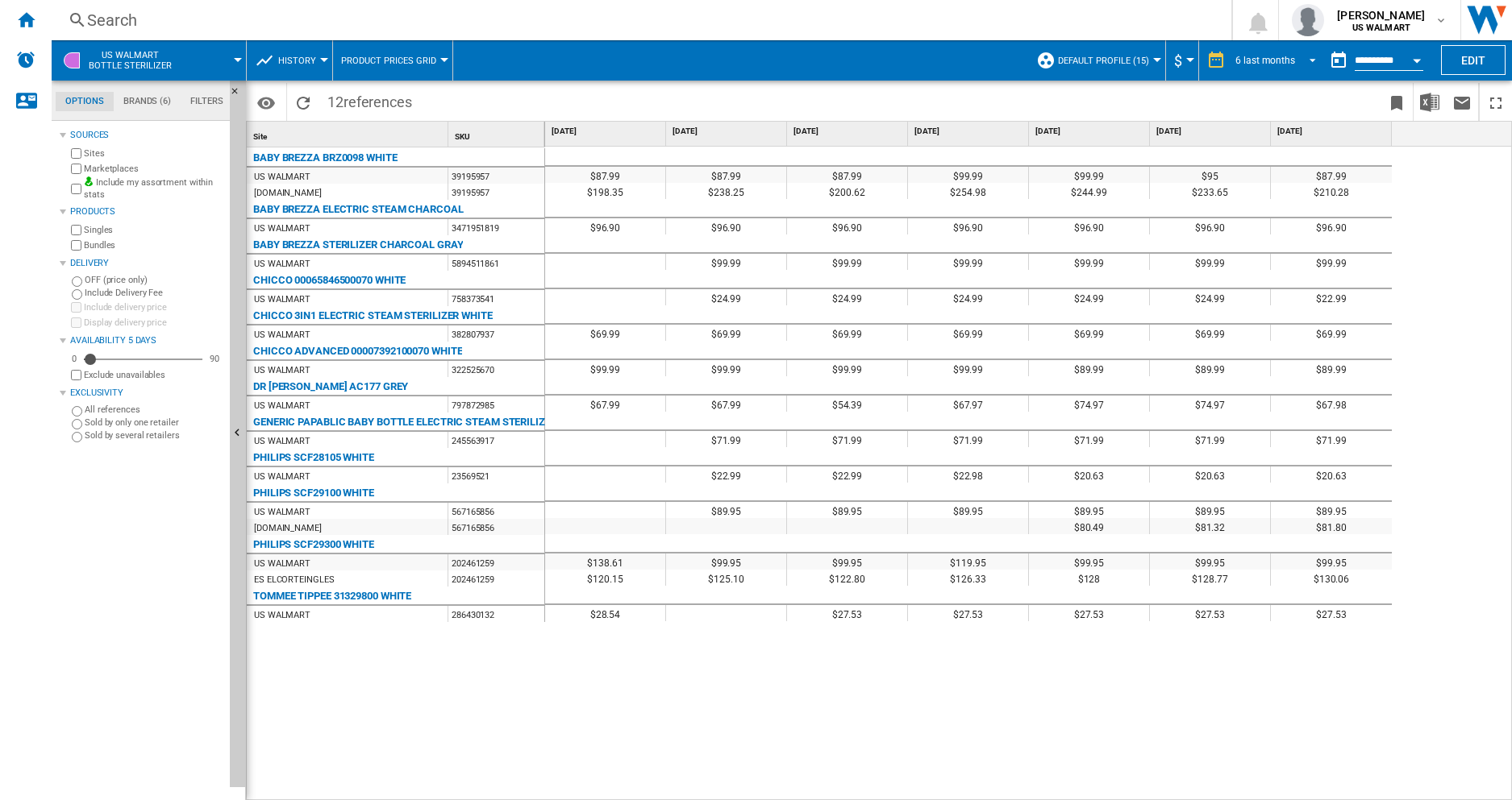
click at [1000, 65] on span "6 last months" at bounding box center [1265, 60] width 60 height 13
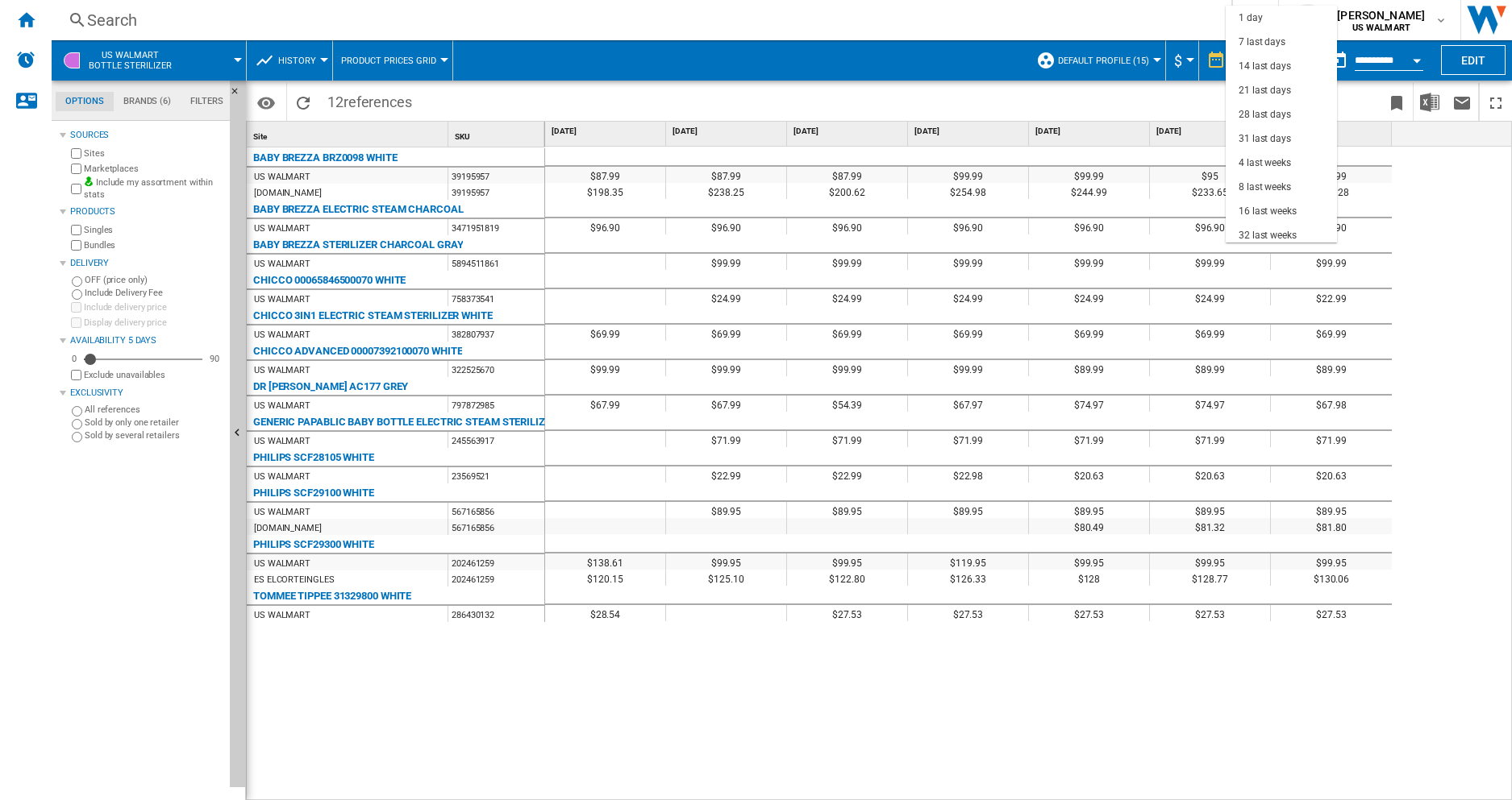
scroll to position [101, 0]
click at [1000, 160] on div "3 last months" at bounding box center [1268, 157] width 60 height 13
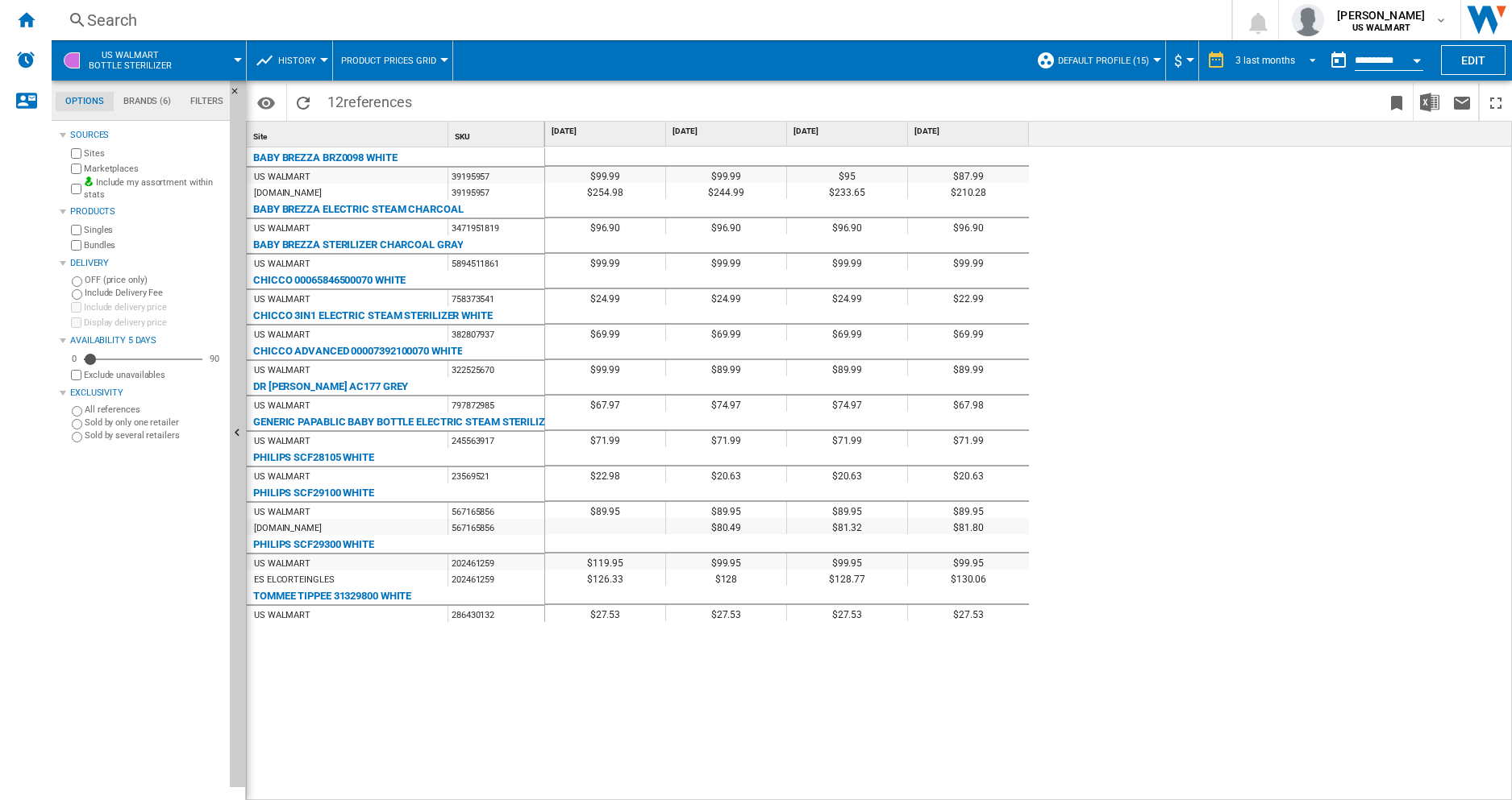
click at [1000, 56] on div "3 last months" at bounding box center [1265, 60] width 60 height 12
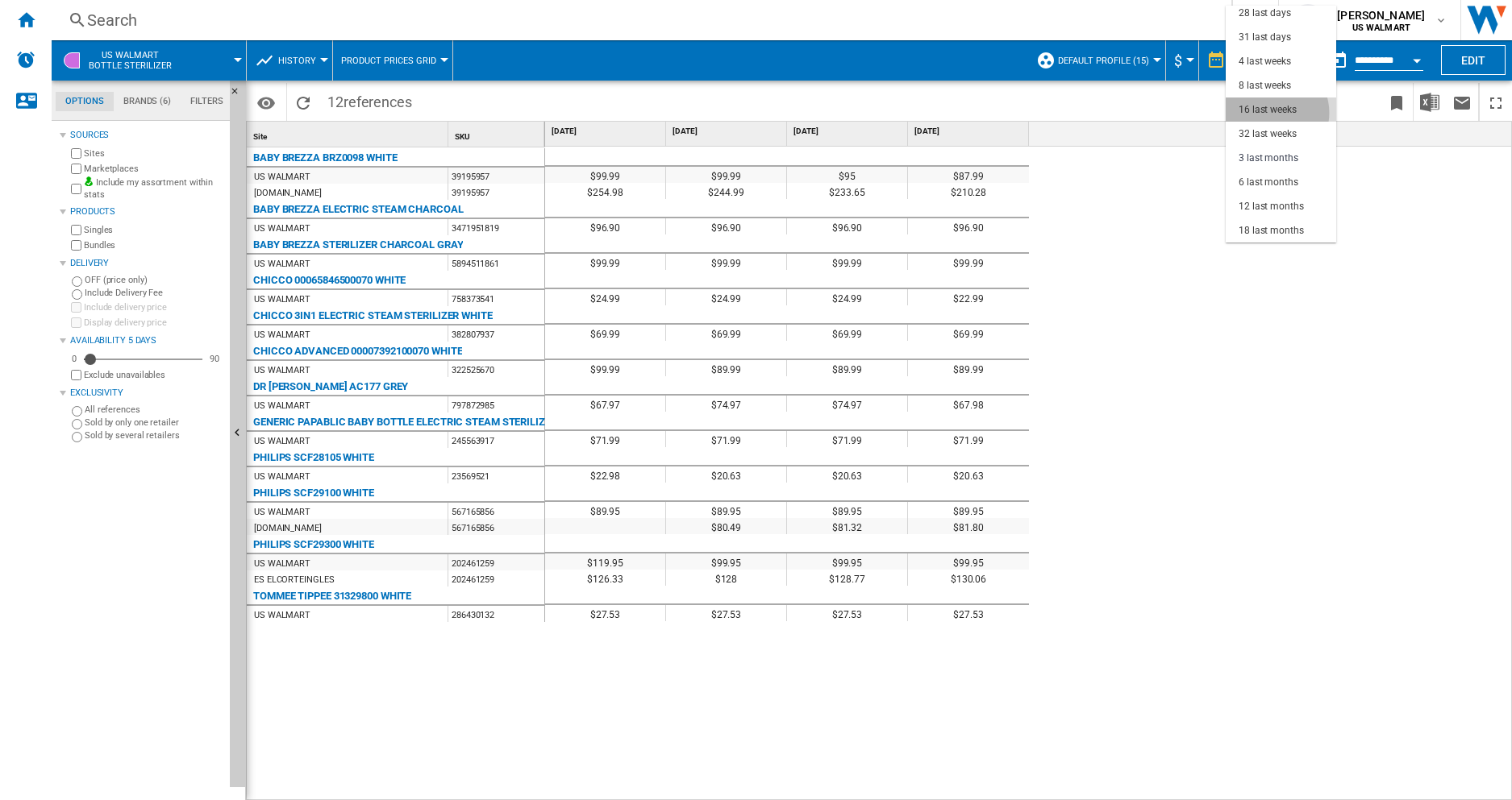
click at [1000, 113] on div "16 last weeks" at bounding box center [1267, 109] width 58 height 13
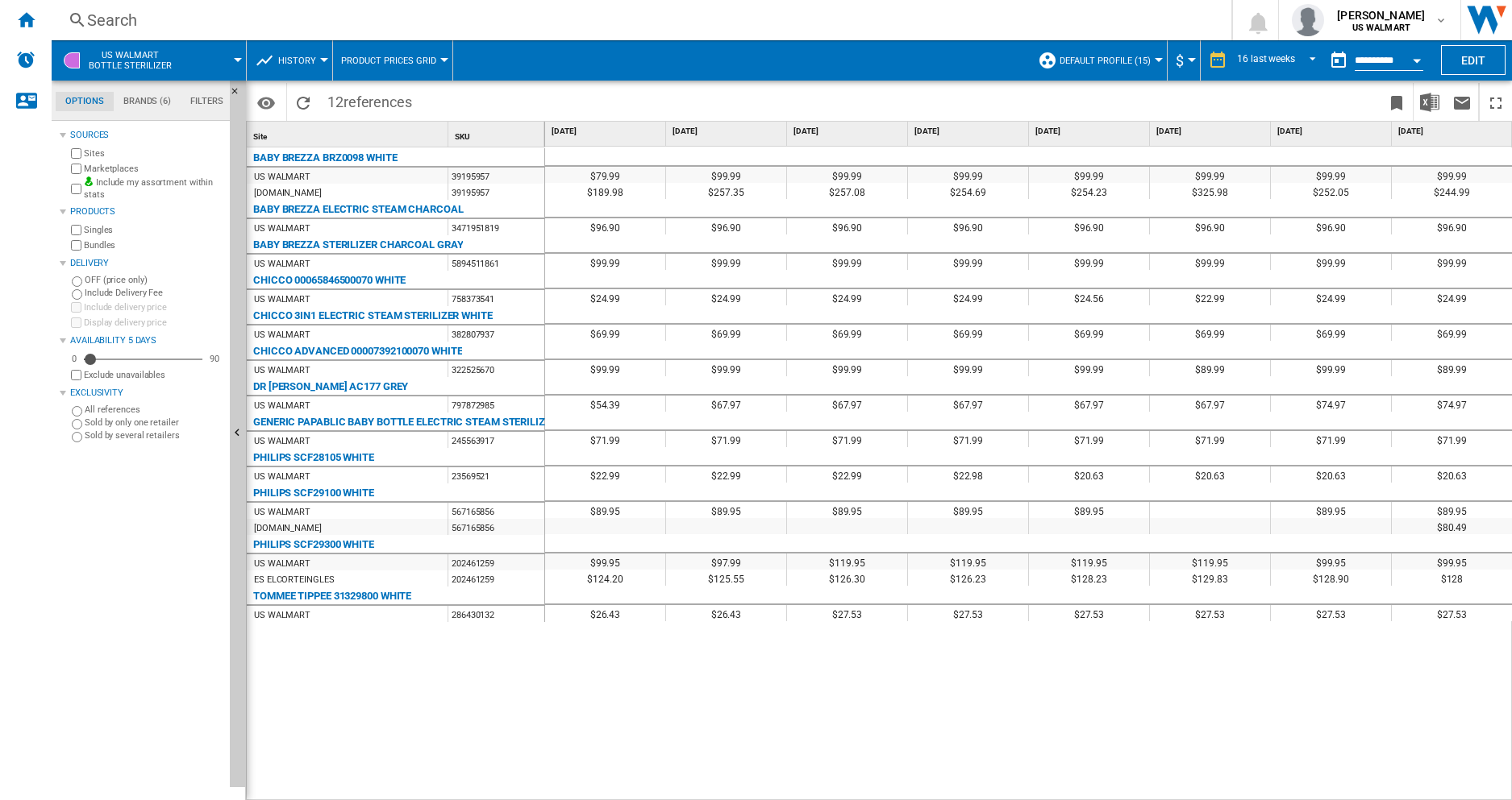
click at [1000, 65] on span "Default profile (15)" at bounding box center [1106, 61] width 91 height 11
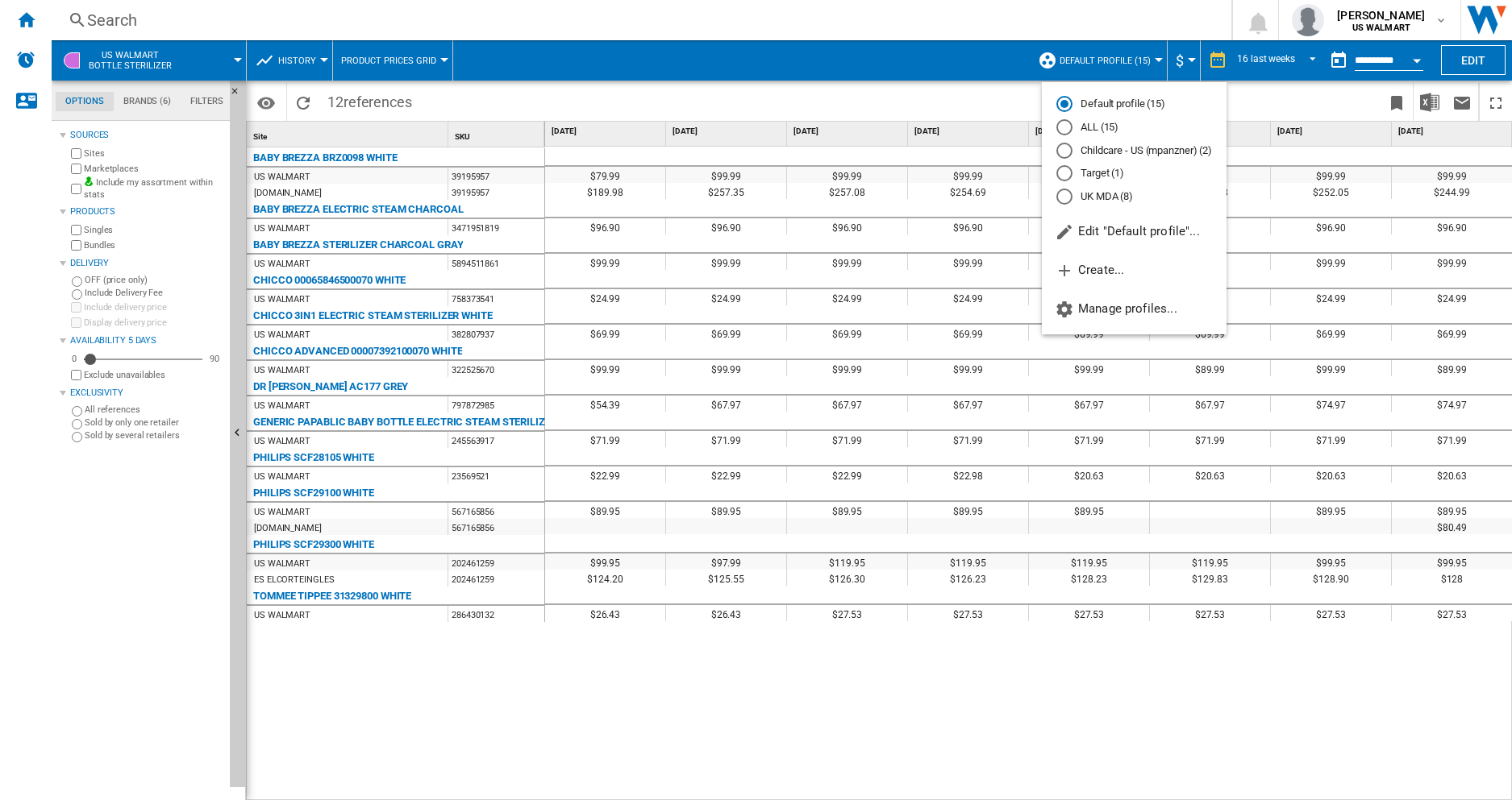
click at [1000, 65] on md-backdrop at bounding box center [756, 400] width 1512 height 800
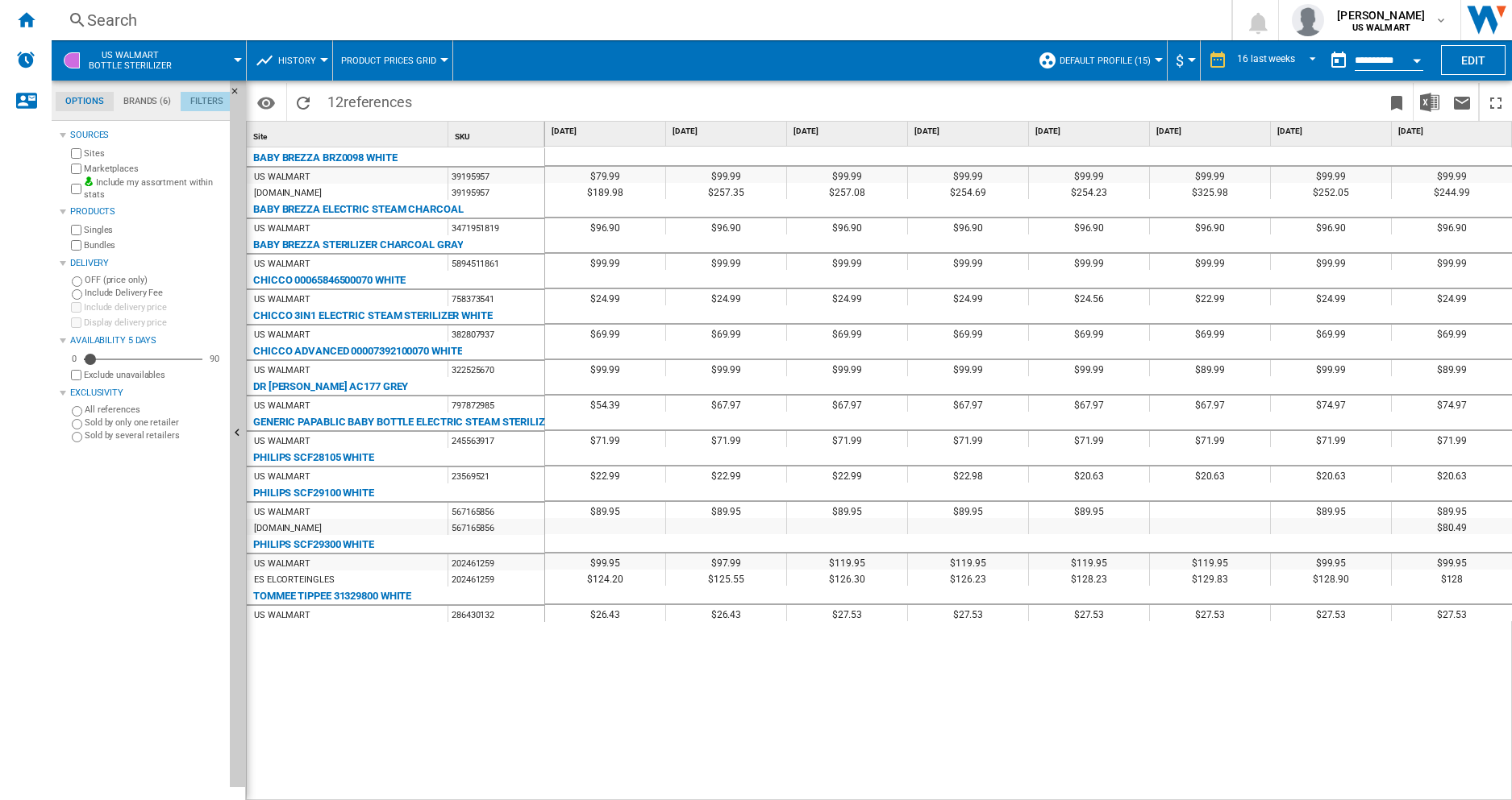
click at [197, 107] on md-tab-item "Filters" at bounding box center [206, 101] width 52 height 20
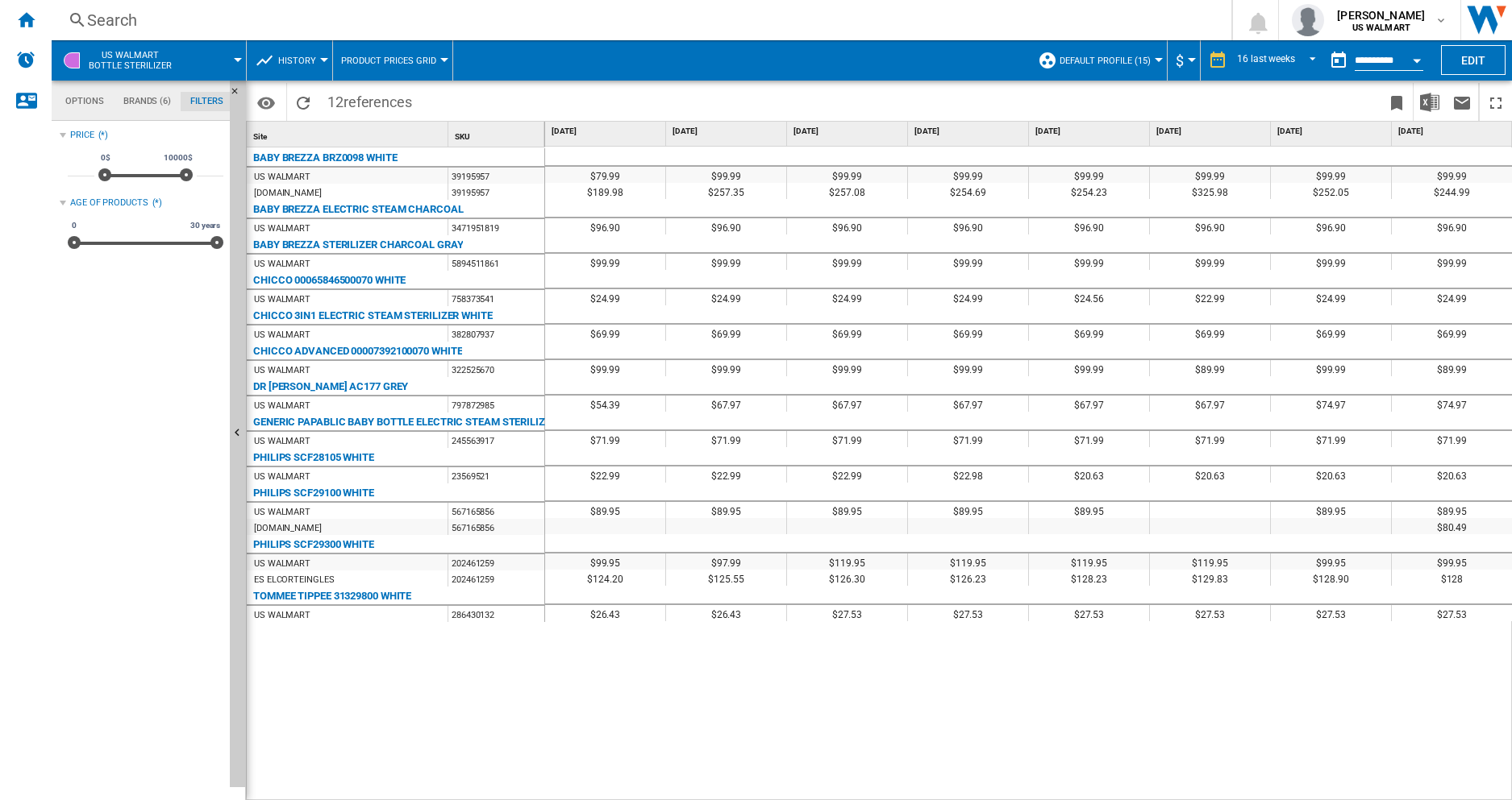
click at [88, 107] on md-tab-item "Options" at bounding box center [84, 101] width 58 height 20
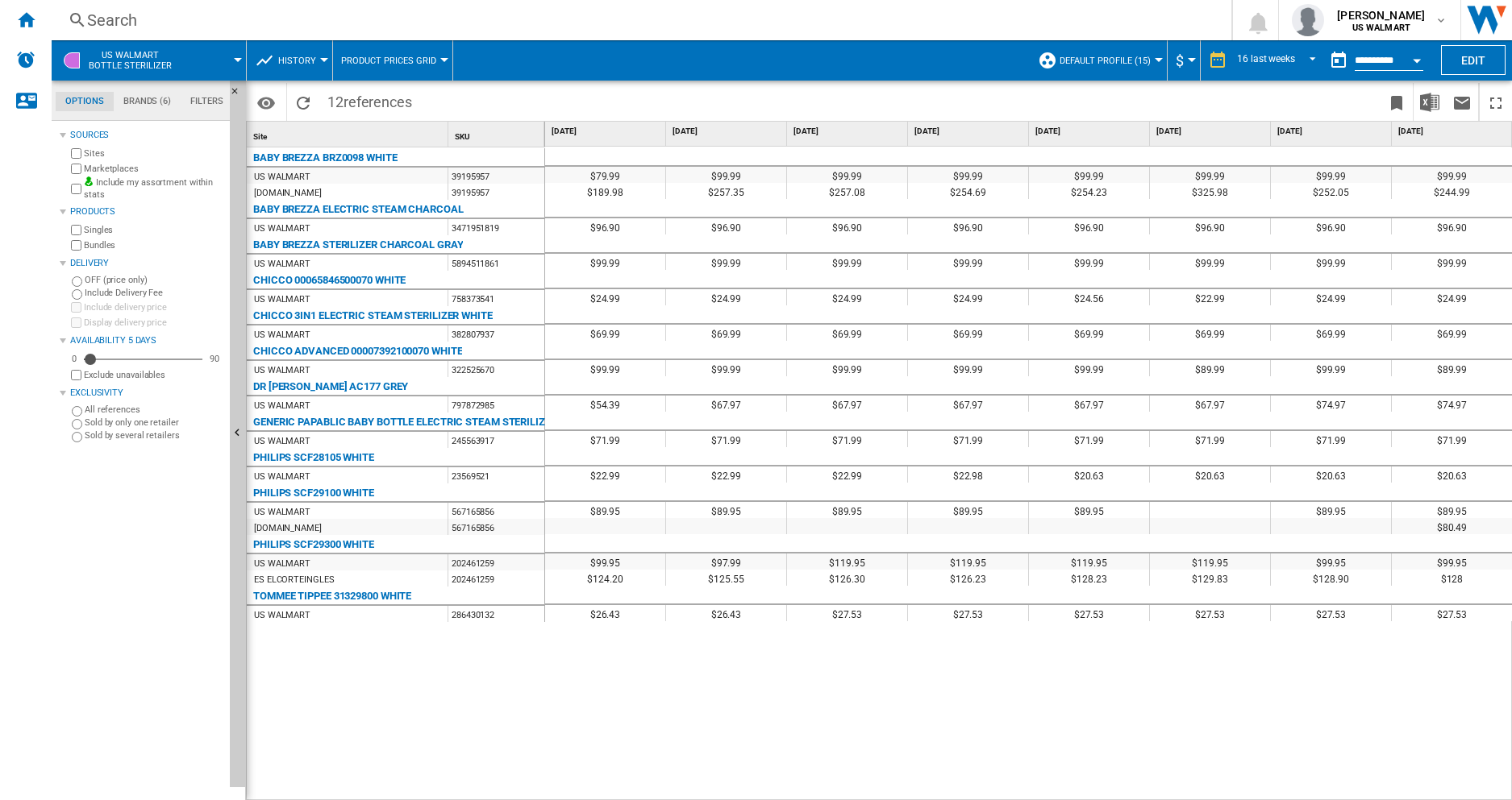
scroll to position [20, 0]
click at [1000, 68] on button "Default profile (15)" at bounding box center [1110, 60] width 100 height 40
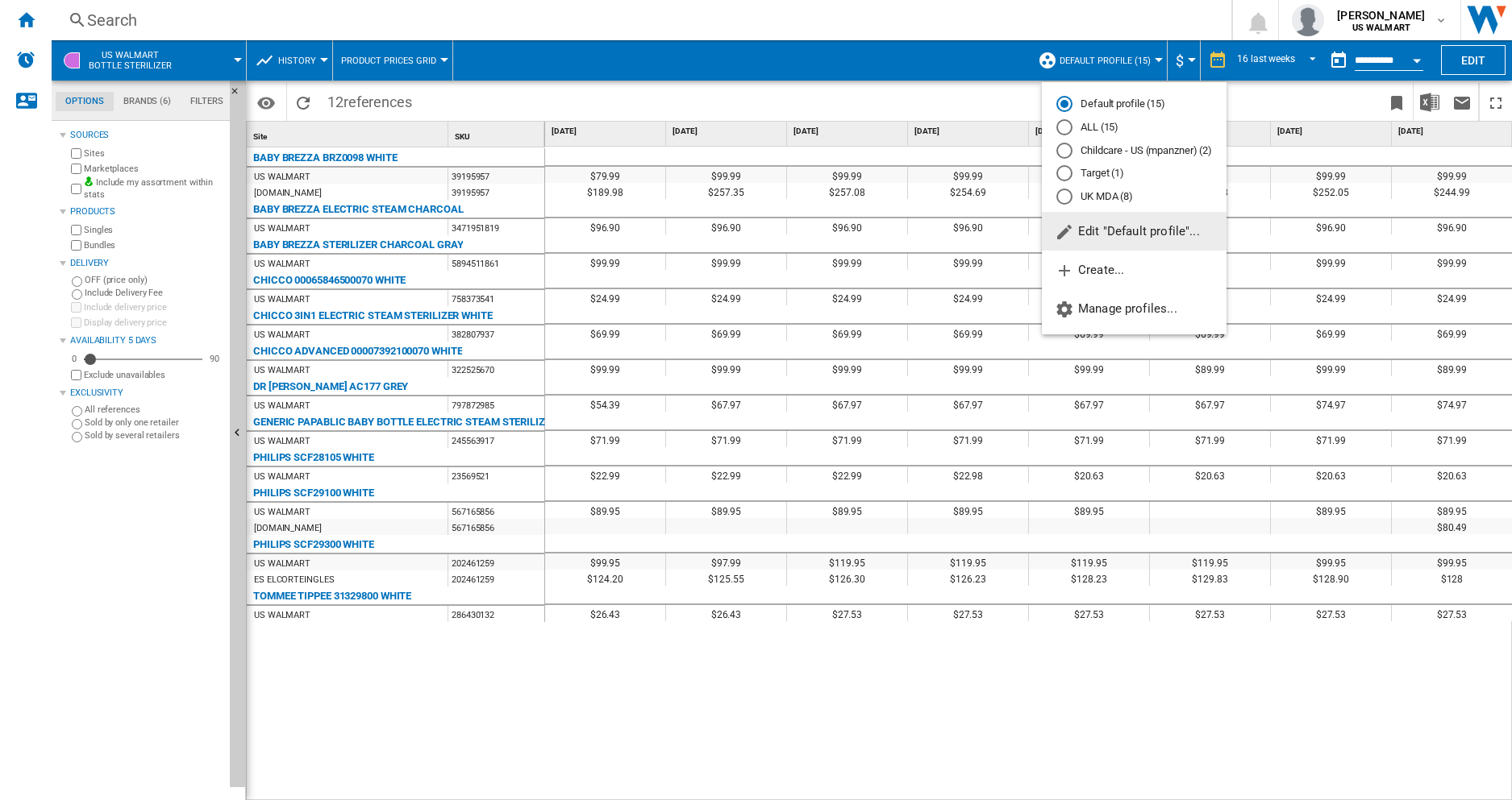
click at [1000, 225] on span "Edit "Default profile"..." at bounding box center [1127, 231] width 145 height 14
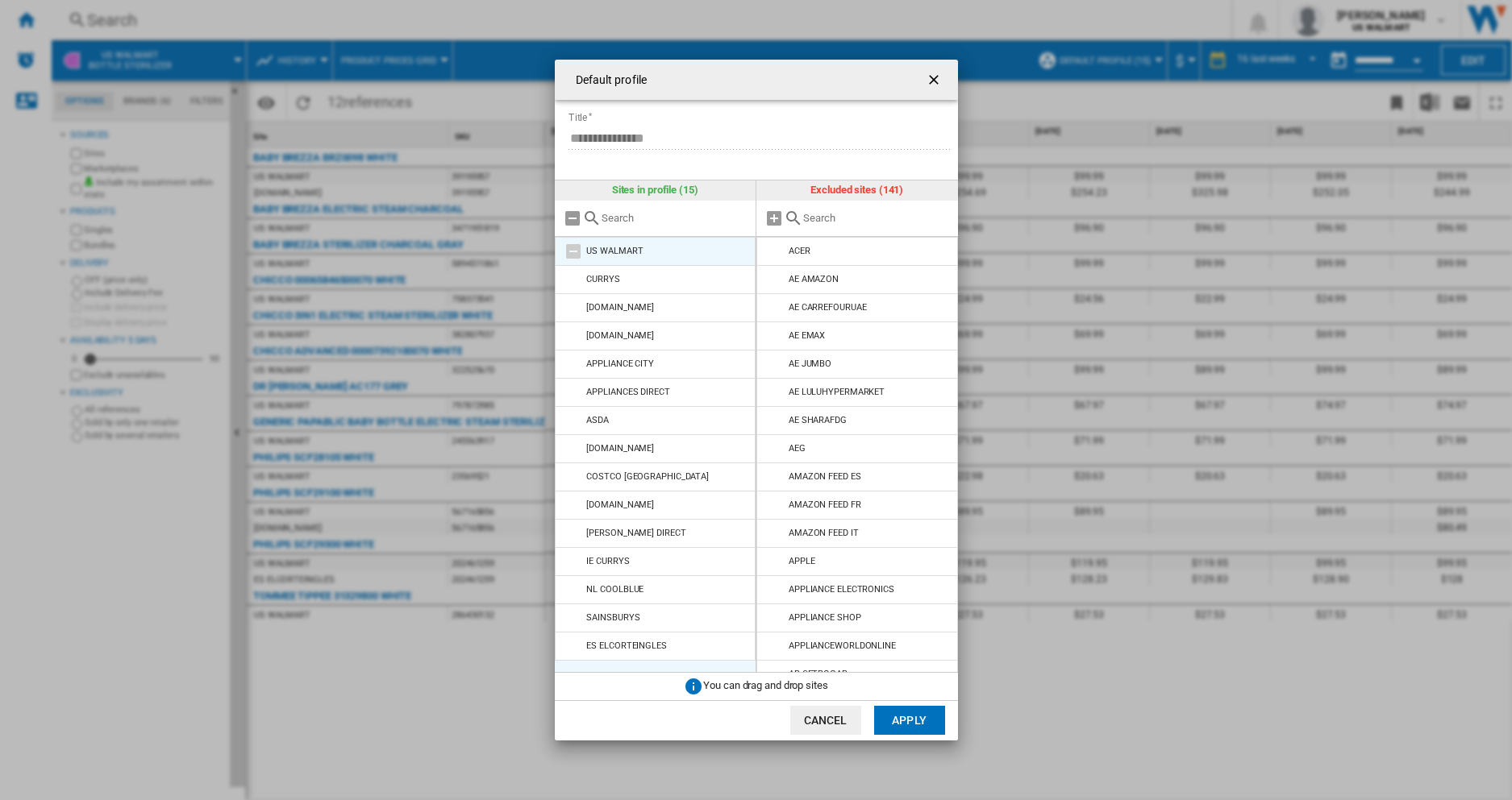
click at [573, 254] on md-icon at bounding box center [574, 252] width 20 height 20
click at [575, 277] on md-icon at bounding box center [574, 280] width 20 height 20
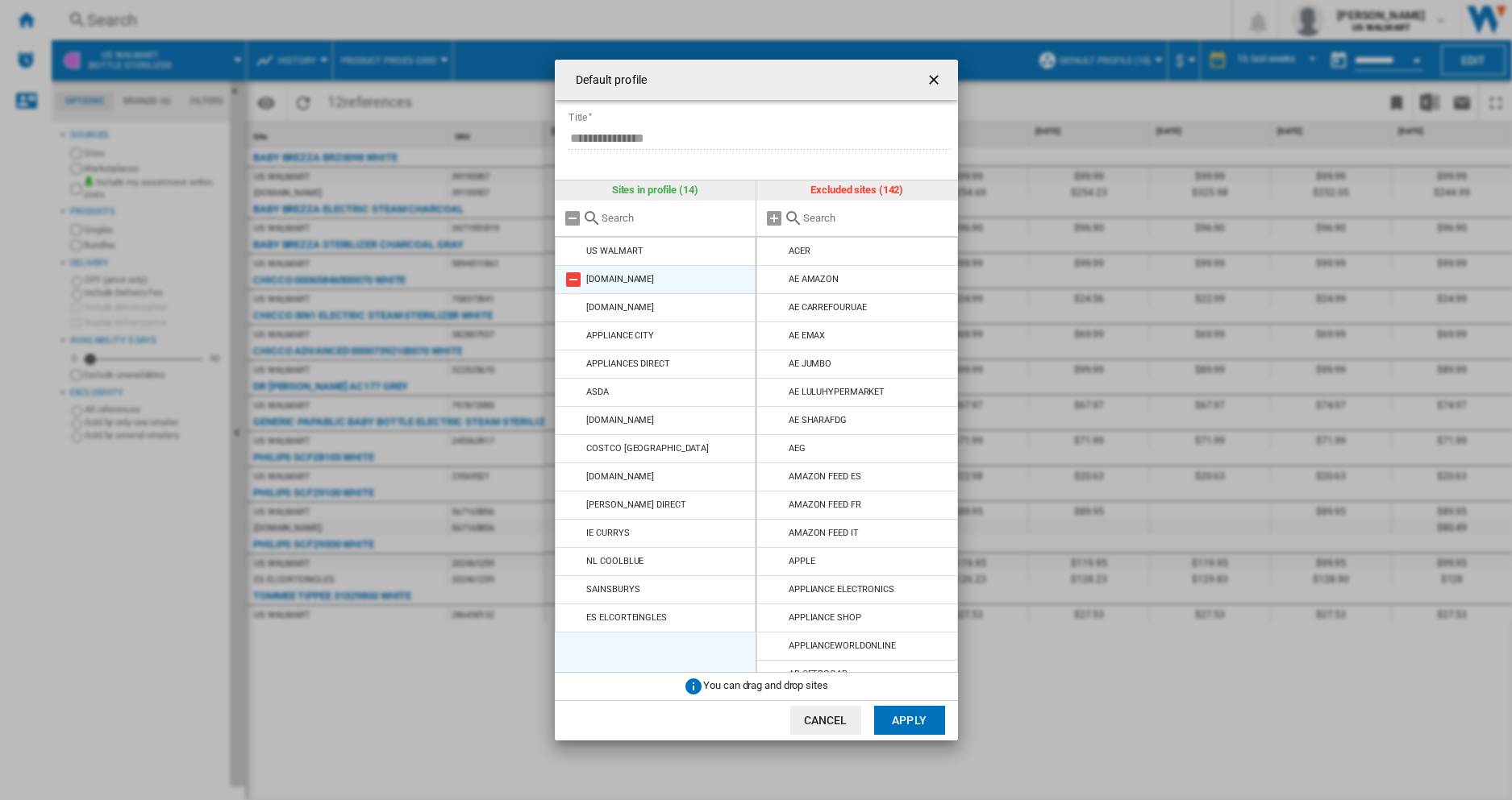
click at [575, 278] on md-icon at bounding box center [574, 280] width 20 height 20
click at [575, 299] on md-icon at bounding box center [574, 308] width 20 height 20
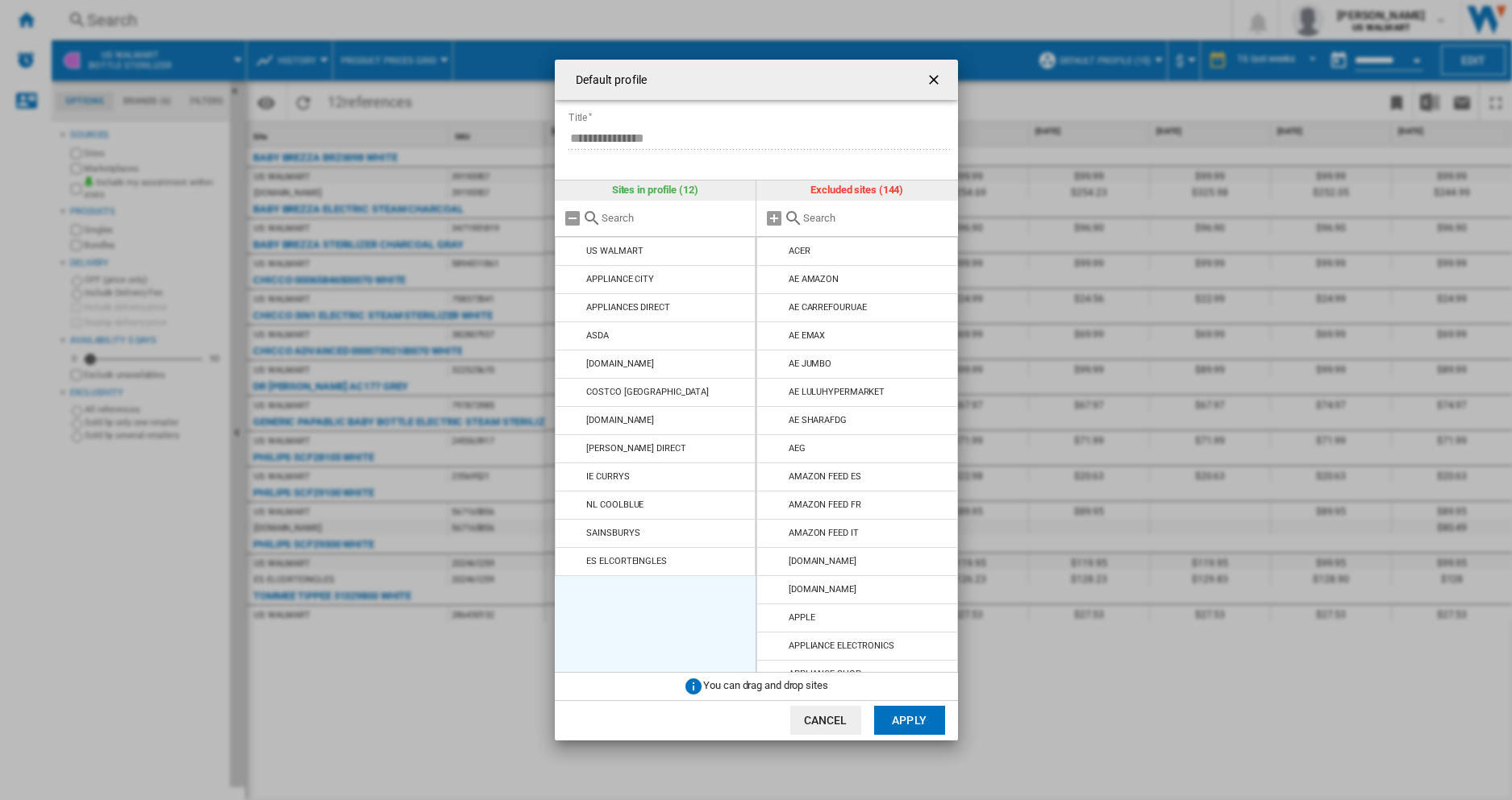
click at [575, 278] on md-icon at bounding box center [574, 280] width 20 height 20
click at [575, 299] on md-icon at bounding box center [574, 308] width 20 height 20
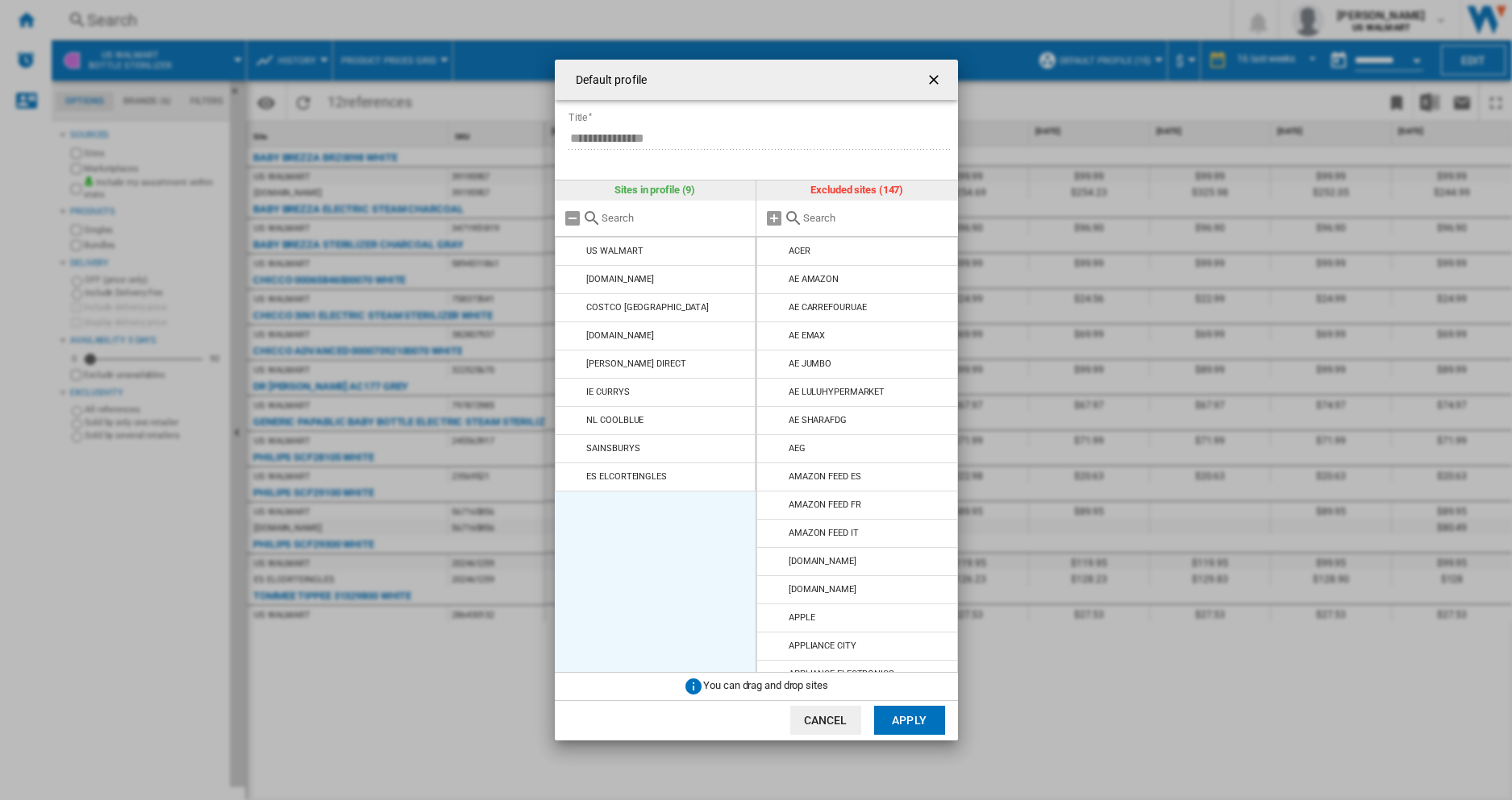
click at [575, 278] on md-icon at bounding box center [574, 280] width 20 height 20
click at [575, 299] on md-icon at bounding box center [574, 308] width 20 height 20
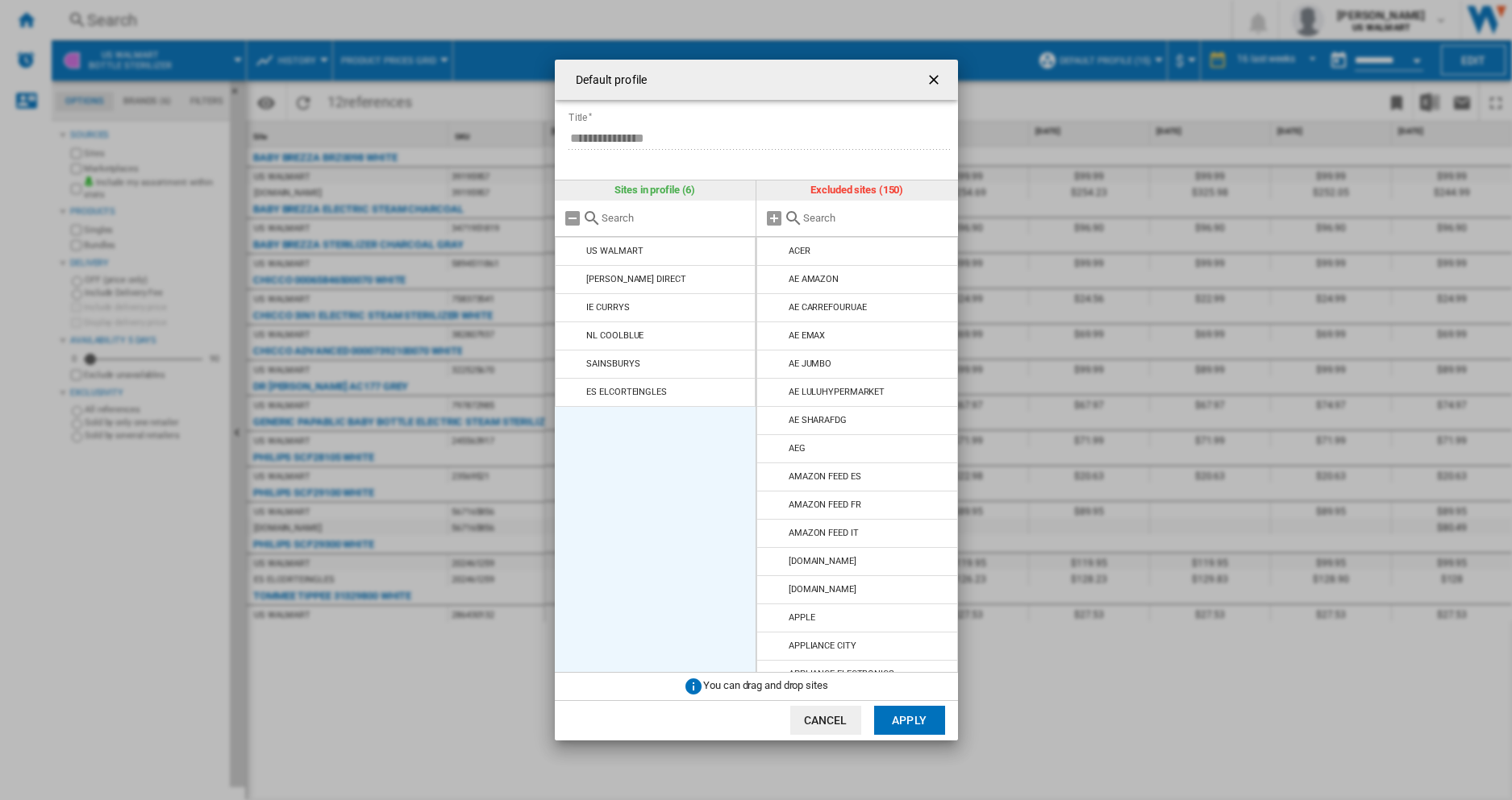
click at [575, 278] on md-icon at bounding box center [574, 280] width 20 height 20
click at [575, 299] on md-icon at bounding box center [574, 308] width 20 height 20
click at [575, 278] on md-icon at bounding box center [574, 280] width 20 height 20
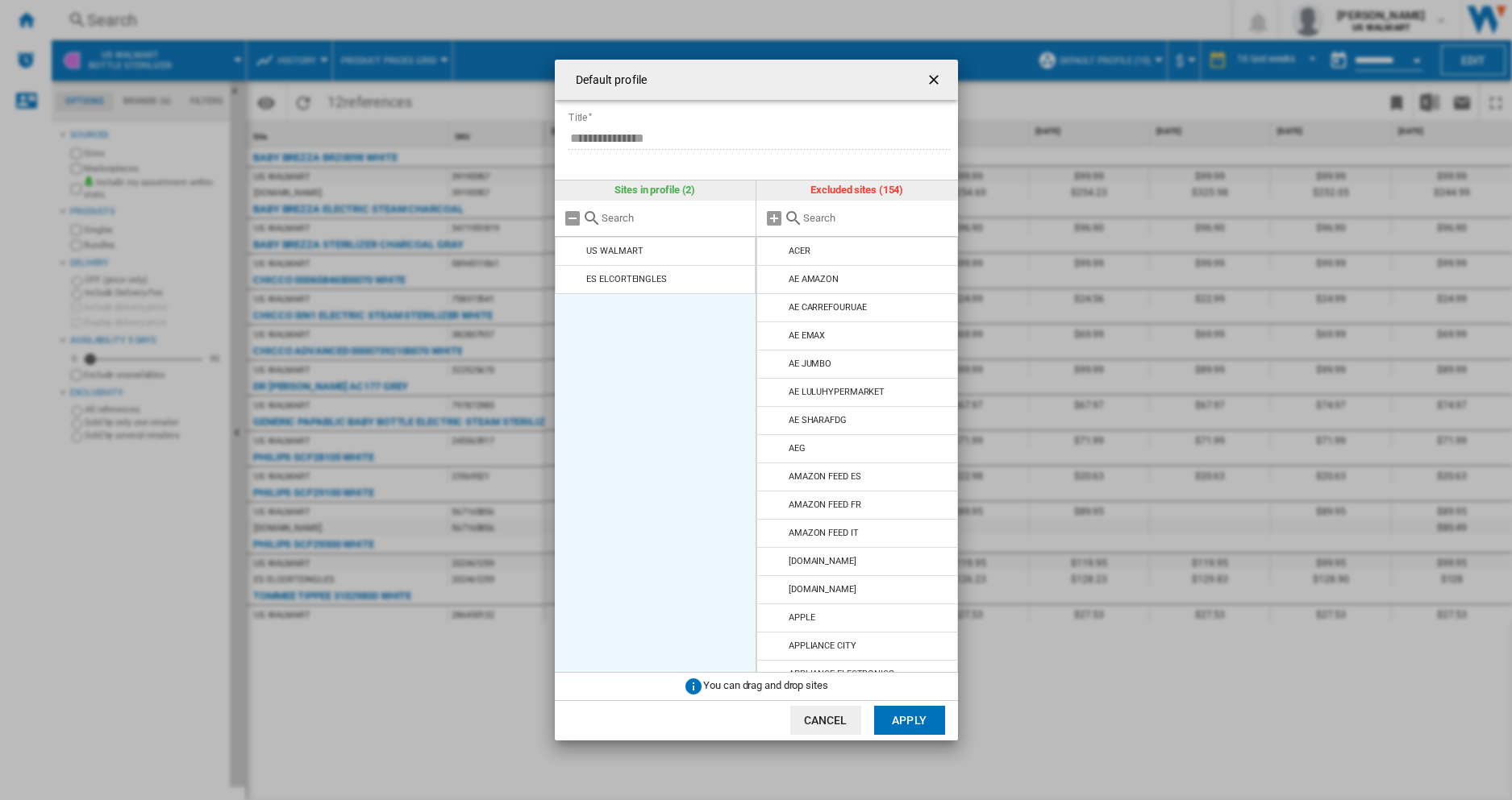
click at [575, 278] on md-icon at bounding box center [574, 280] width 20 height 20
click at [931, 721] on button "Apply" at bounding box center [910, 720] width 71 height 29
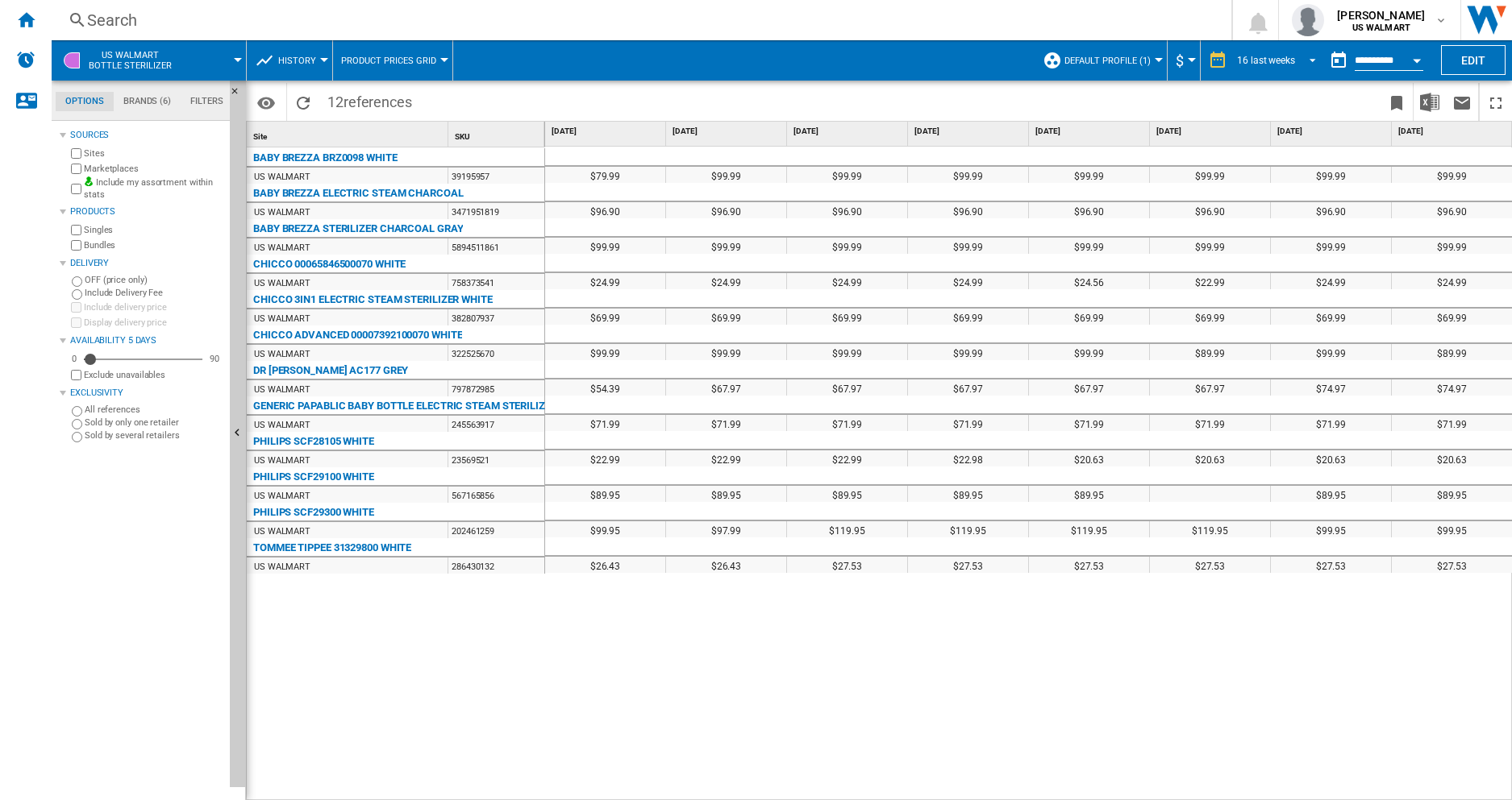
click at [1000, 60] on span "REPORTS.WIZARD.STEPS.REPORT.STEPS.REPORT_OPTIONS.PERIOD: 16 last weeks" at bounding box center [1308, 59] width 20 height 14
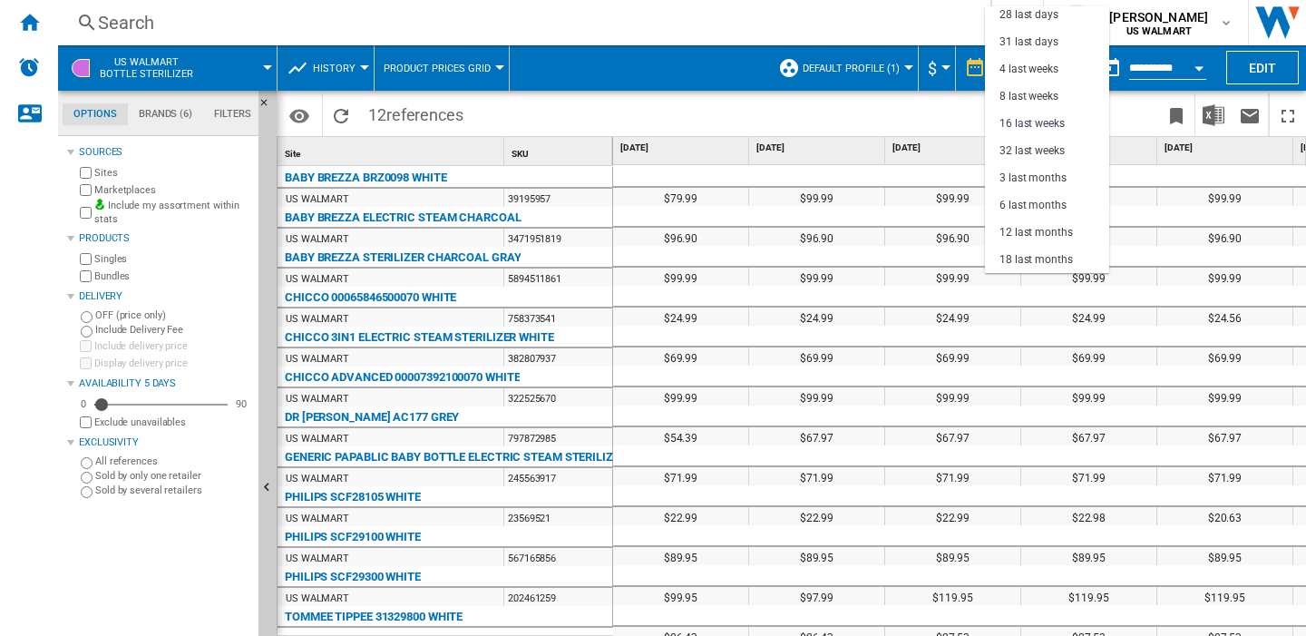
scroll to position [114, 0]
